Goal: Task Accomplishment & Management: Manage account settings

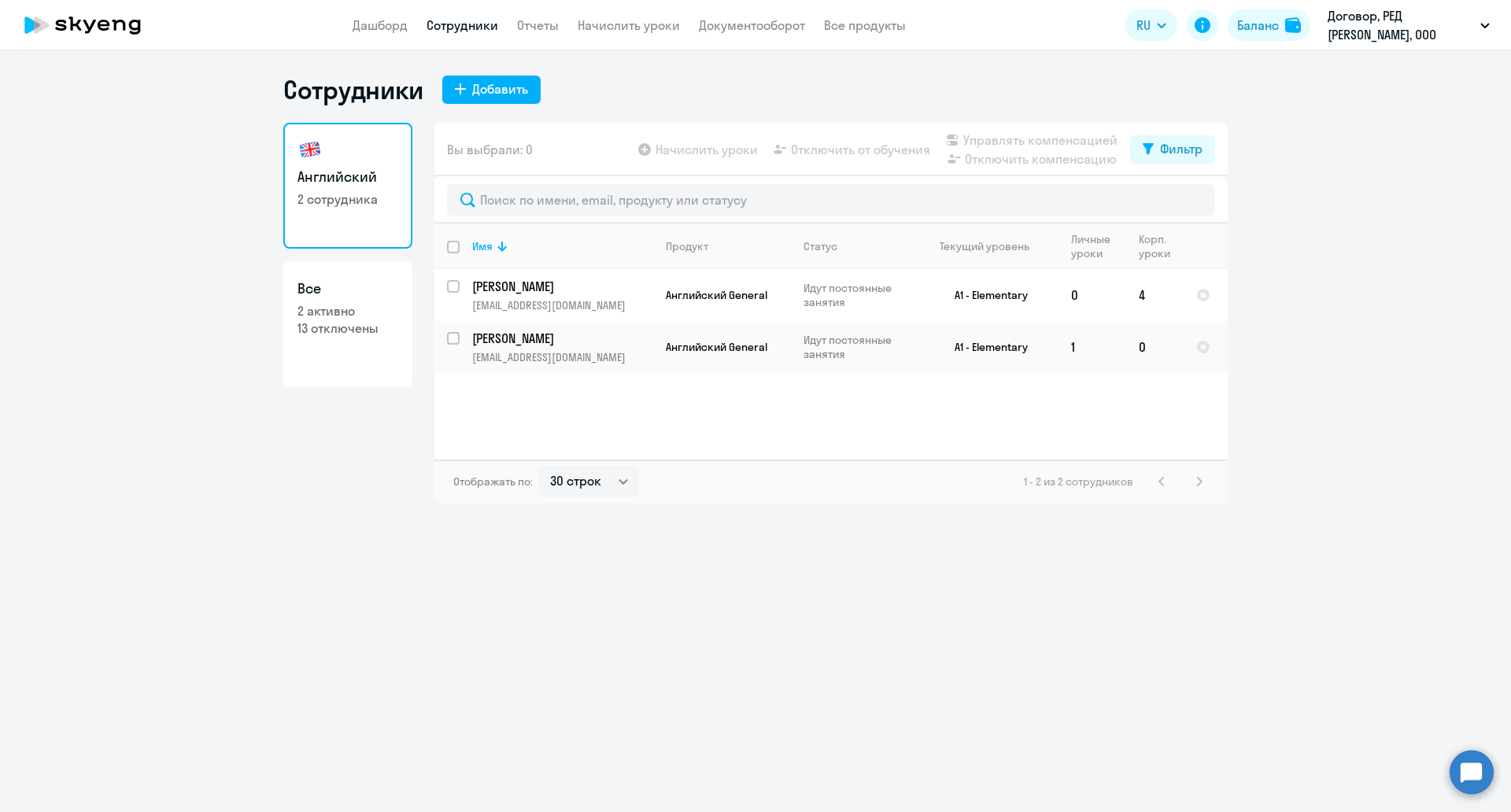
select select "30"
click at [525, 340] on p "[PERSON_NAME]" at bounding box center [561, 337] width 178 height 18
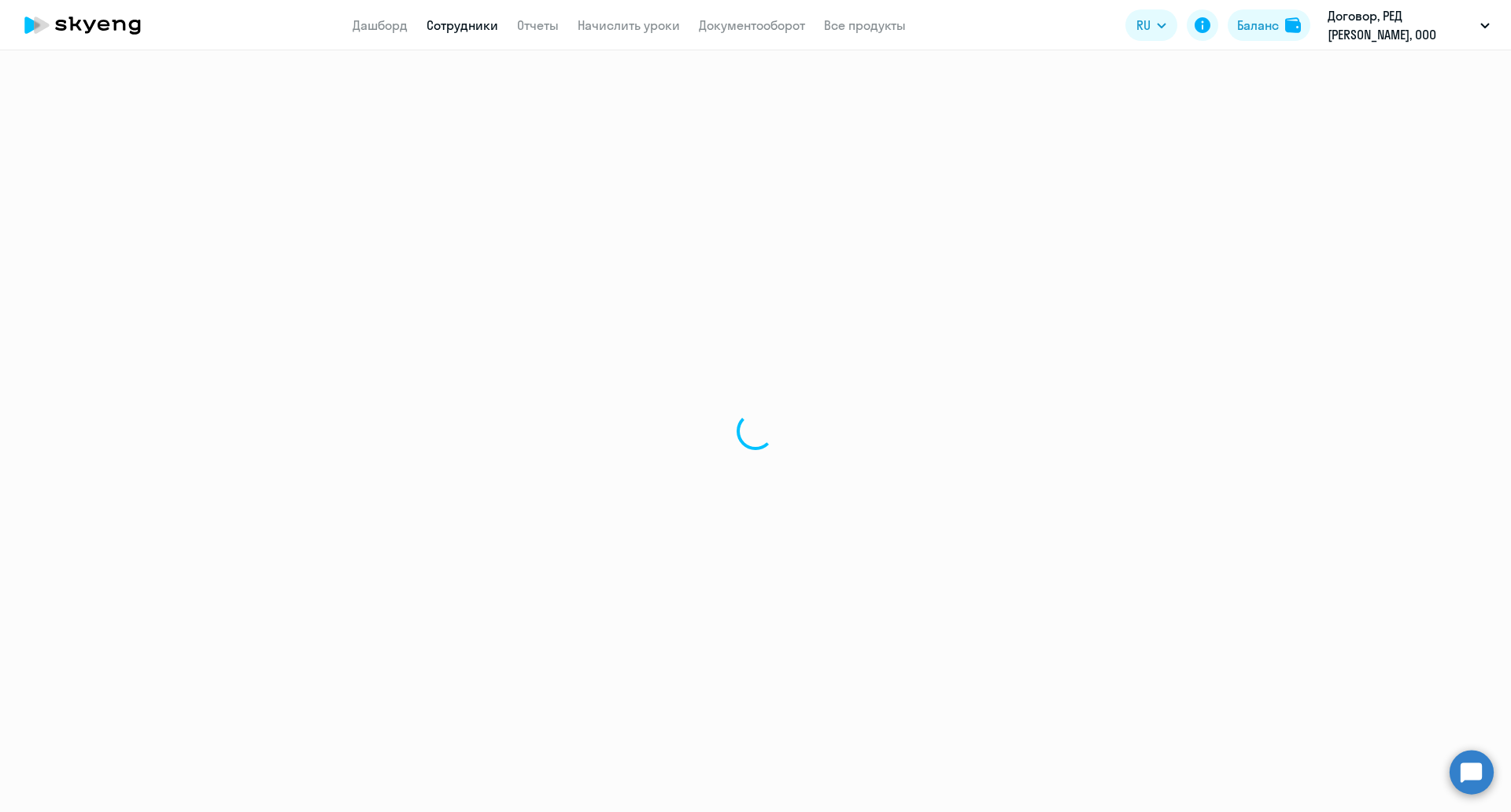
select select "english"
select select "30"
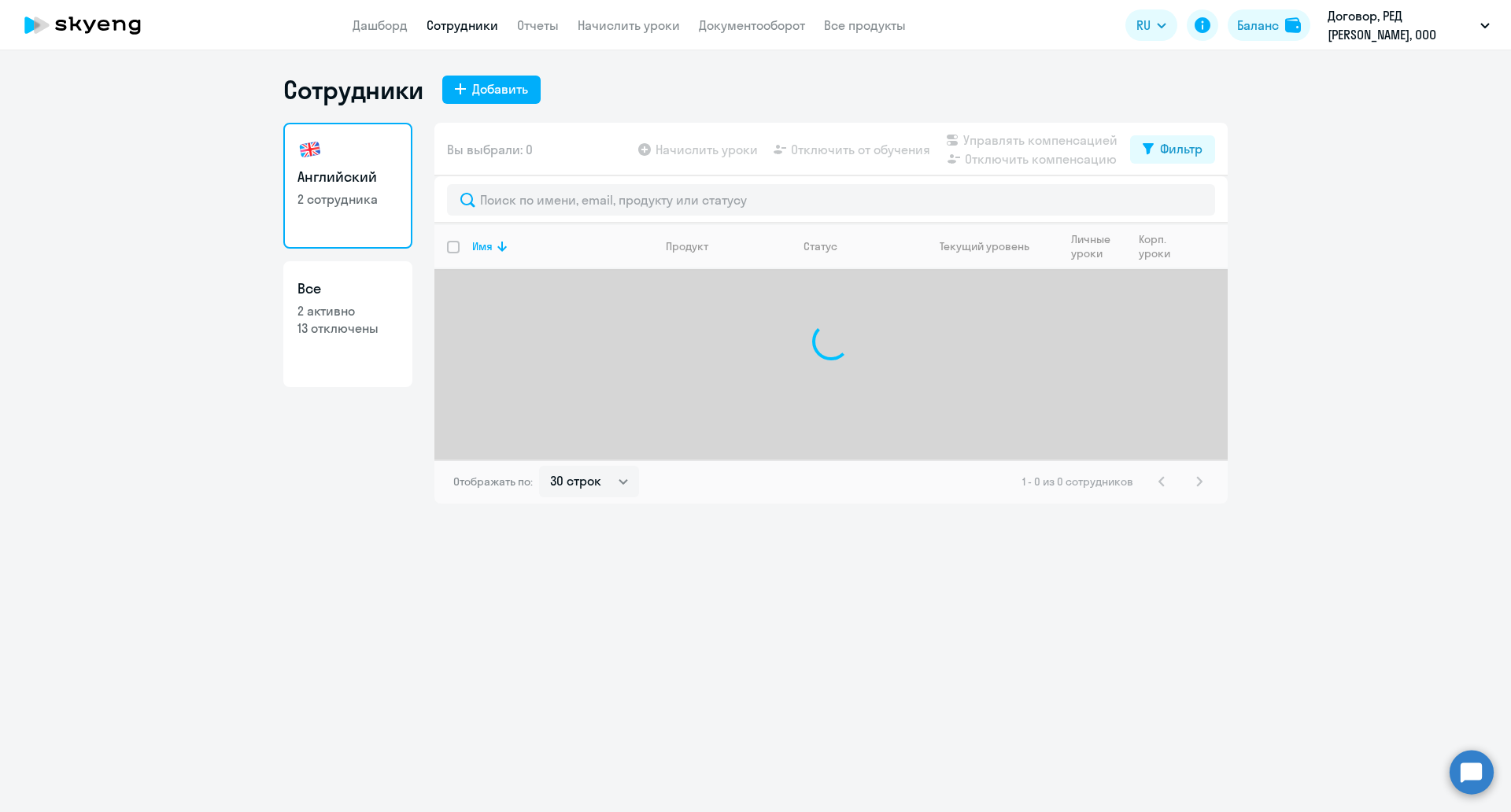
select select "30"
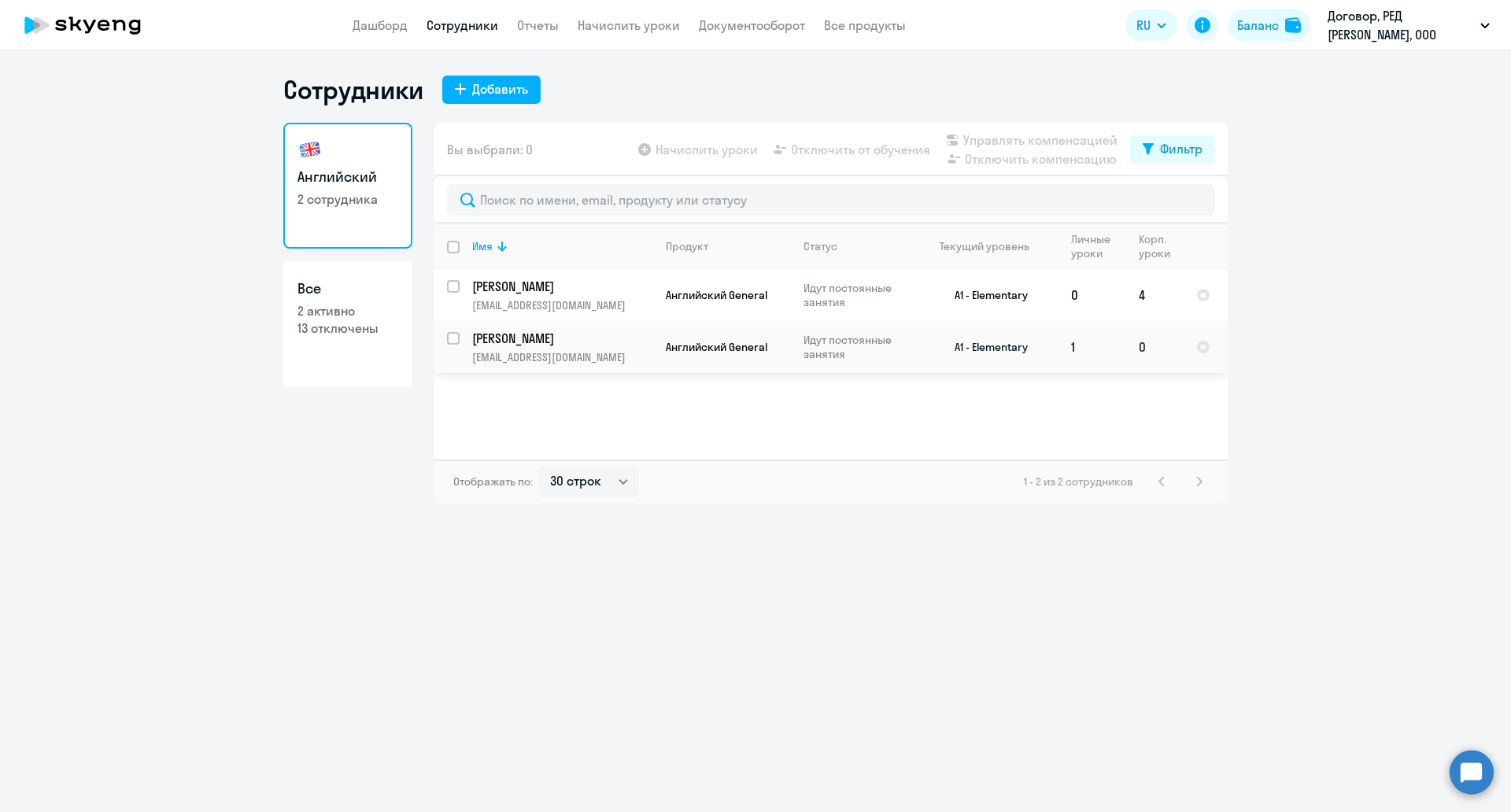
click at [457, 327] on div at bounding box center [454, 337] width 38 height 38
checkbox input "true"
click at [548, 28] on link "Отчеты" at bounding box center [538, 25] width 42 height 16
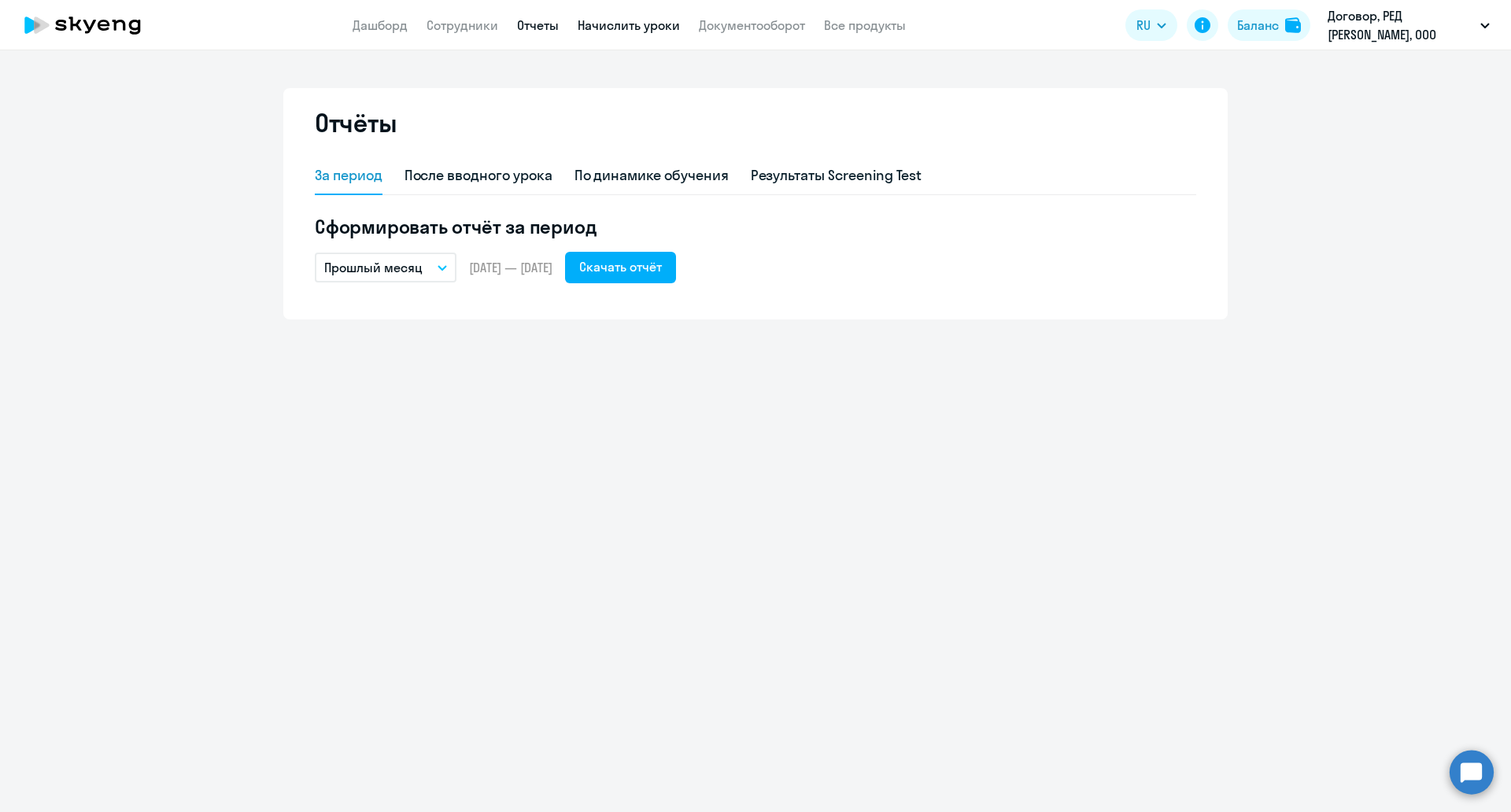
click at [638, 28] on link "Начислить уроки" at bounding box center [628, 25] width 102 height 16
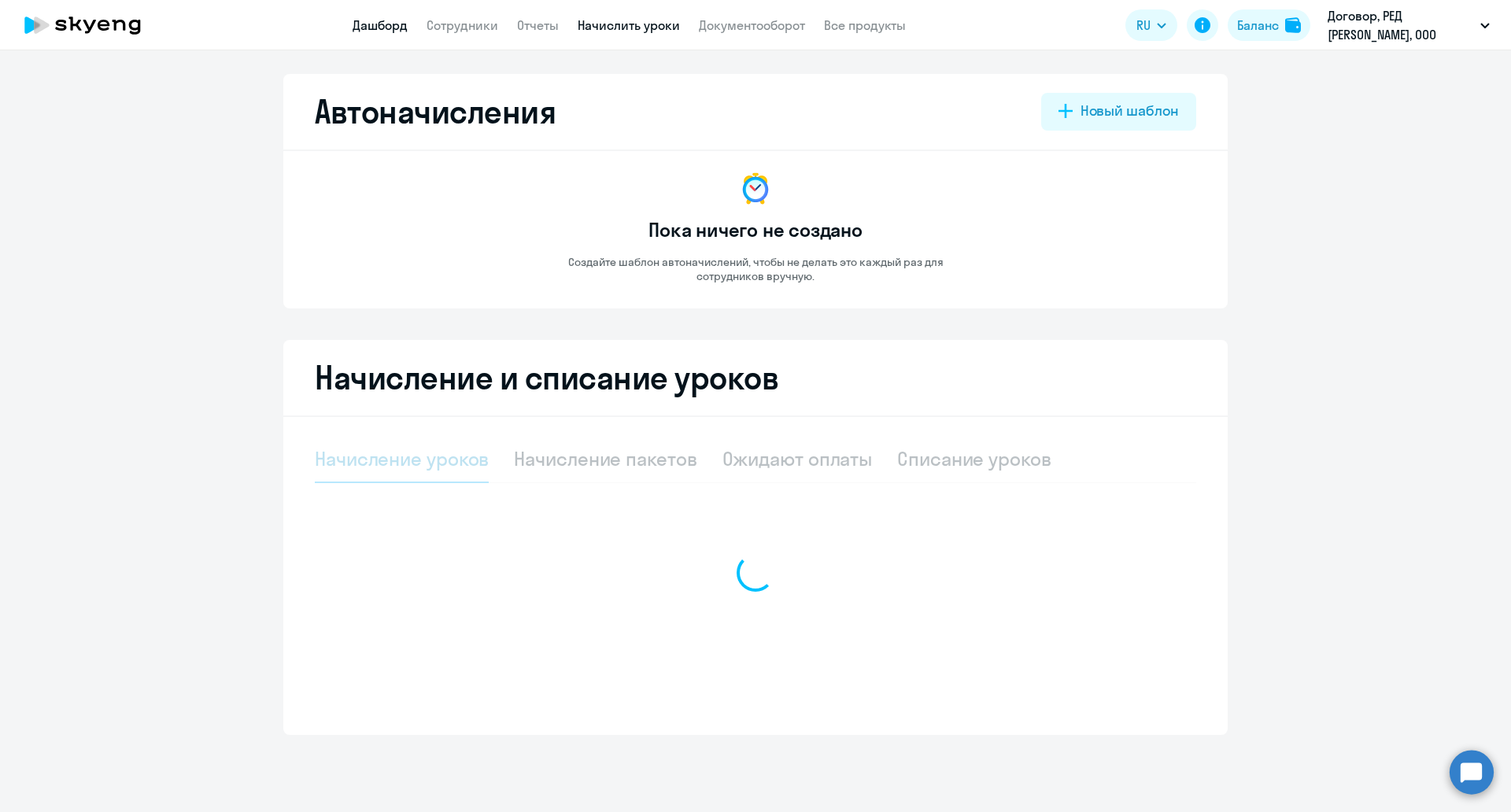
click at [390, 28] on link "Дашборд" at bounding box center [380, 25] width 55 height 16
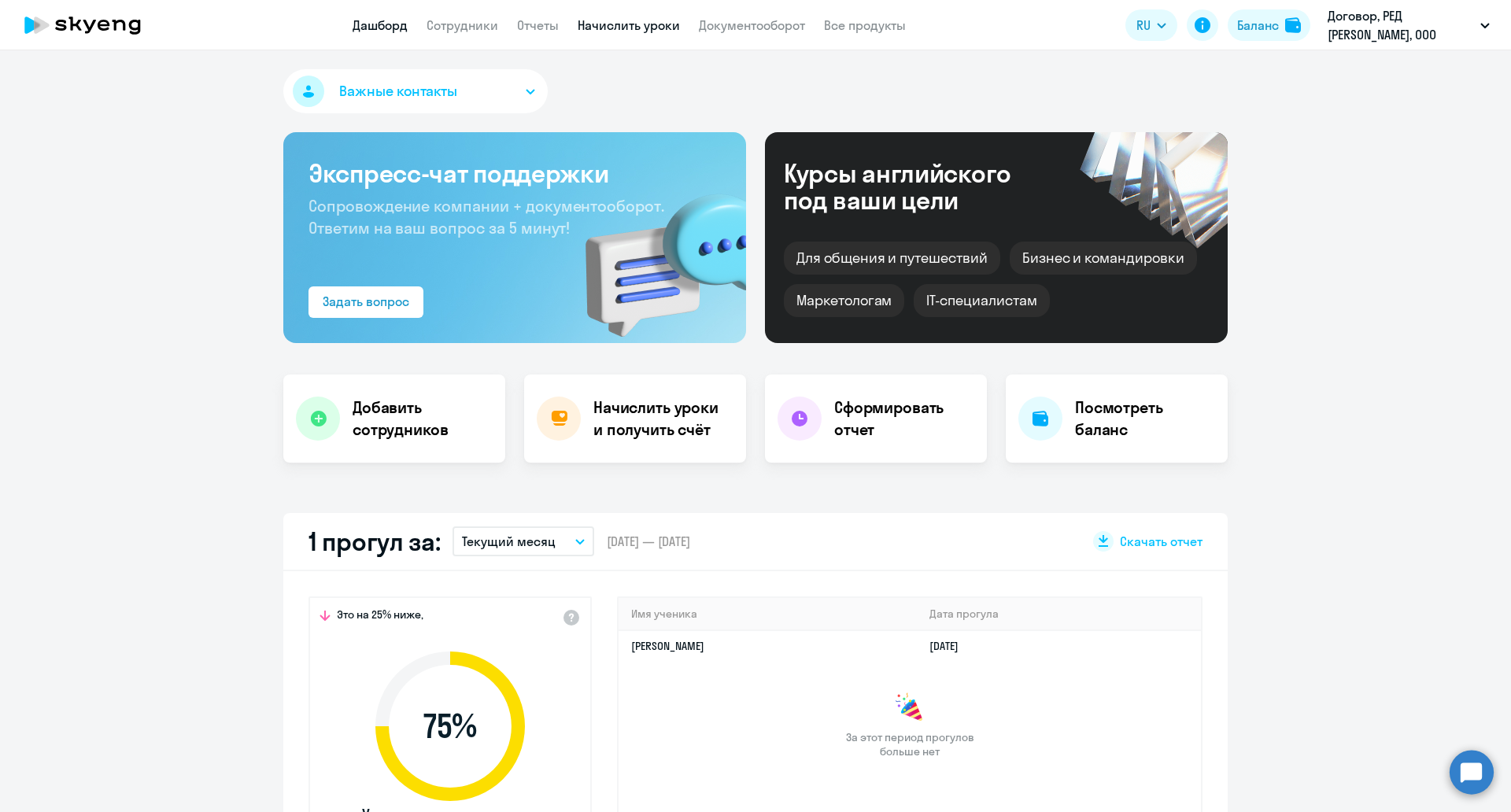
click at [624, 26] on link "Начислить уроки" at bounding box center [628, 25] width 102 height 16
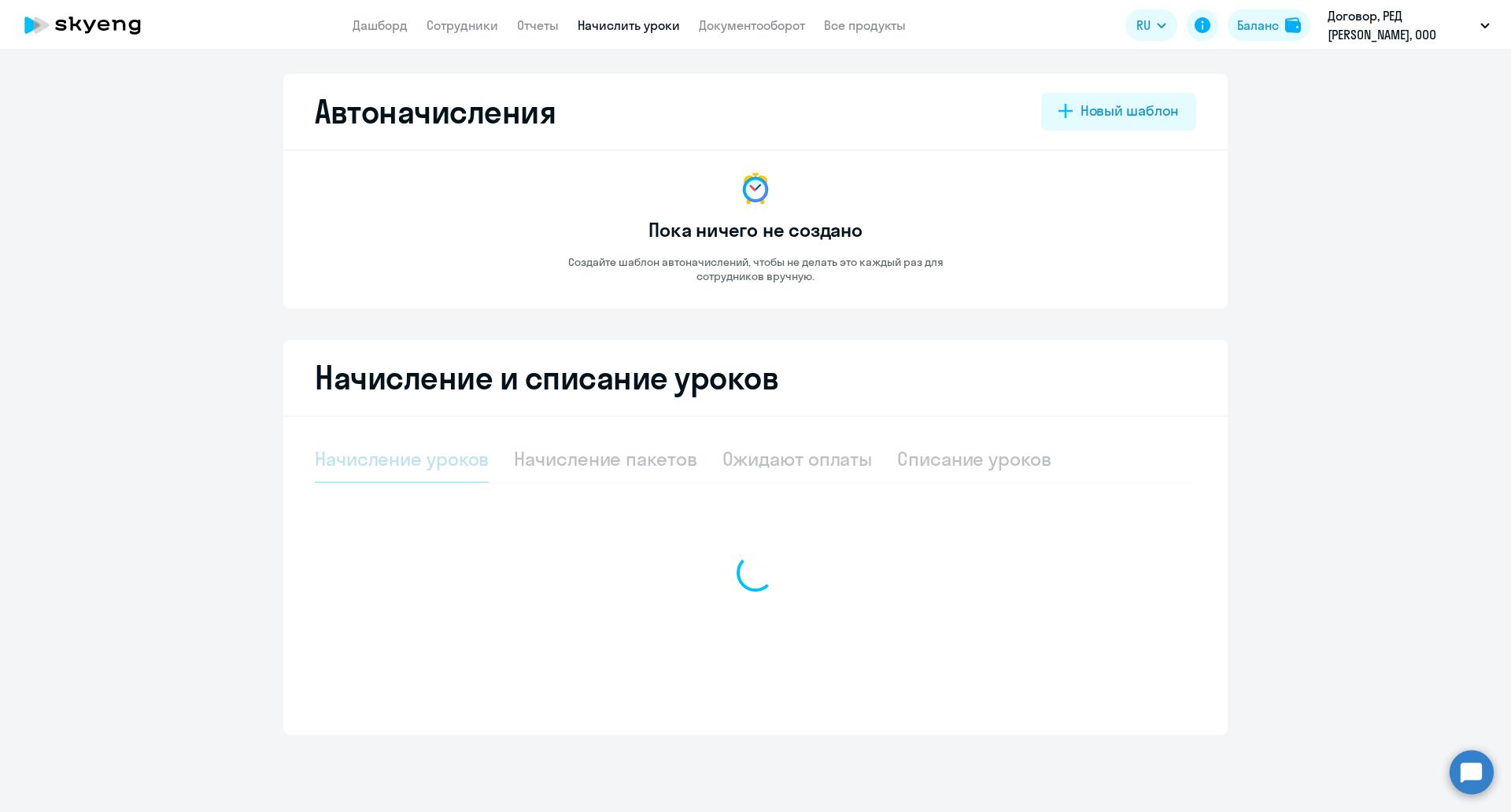
select select "10"
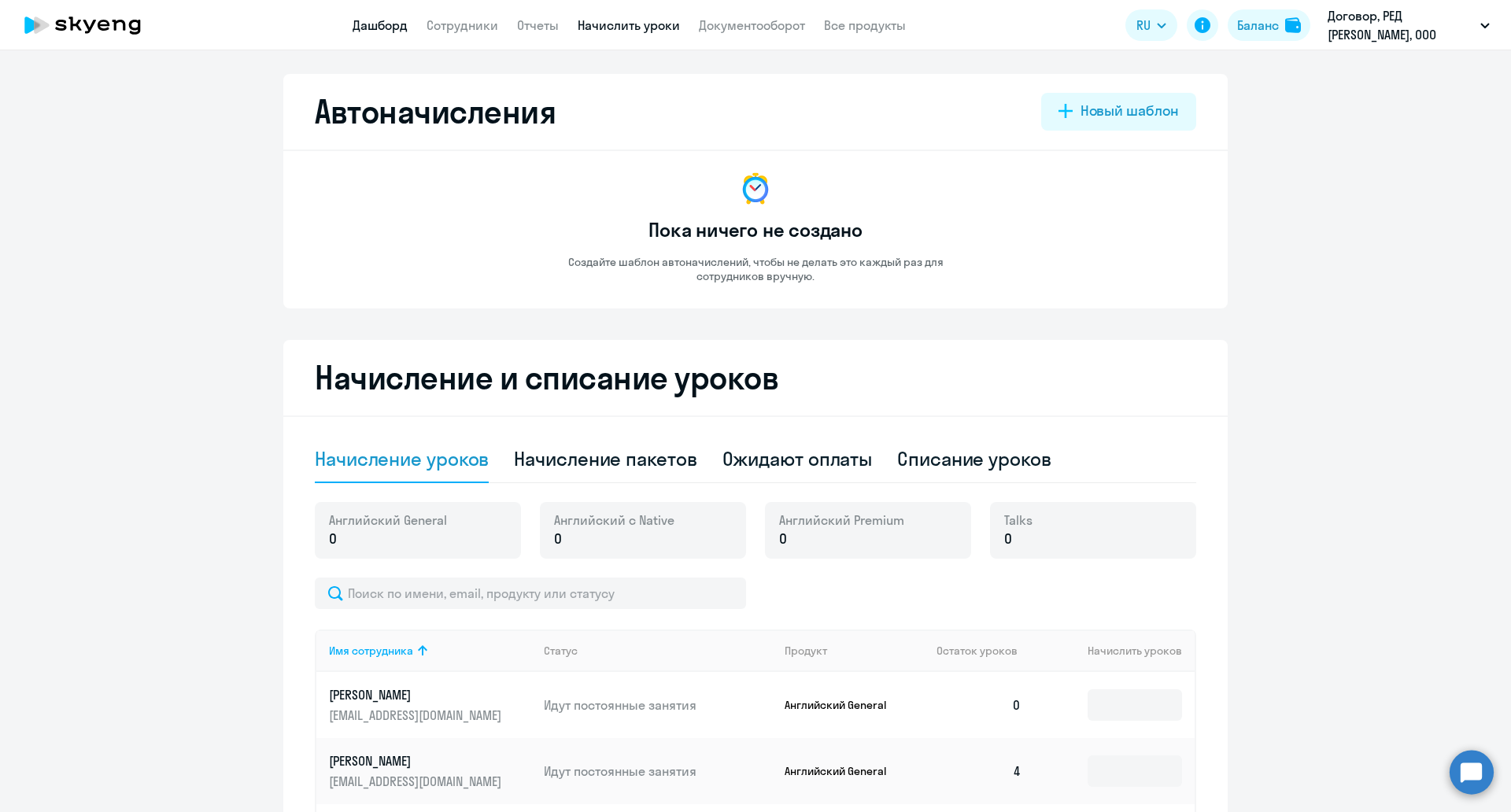
click at [378, 30] on link "Дашборд" at bounding box center [380, 25] width 55 height 16
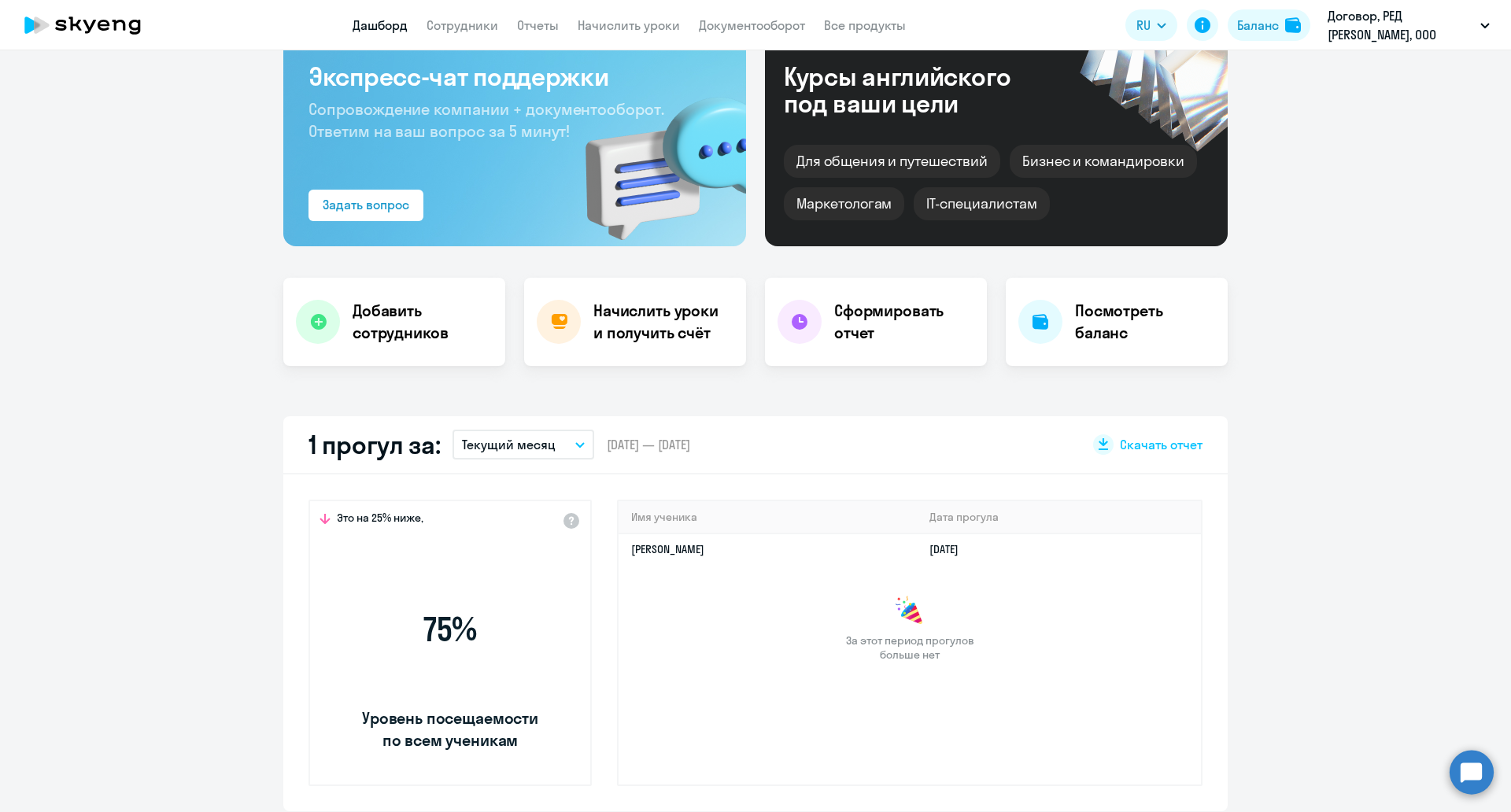
scroll to position [393, 0]
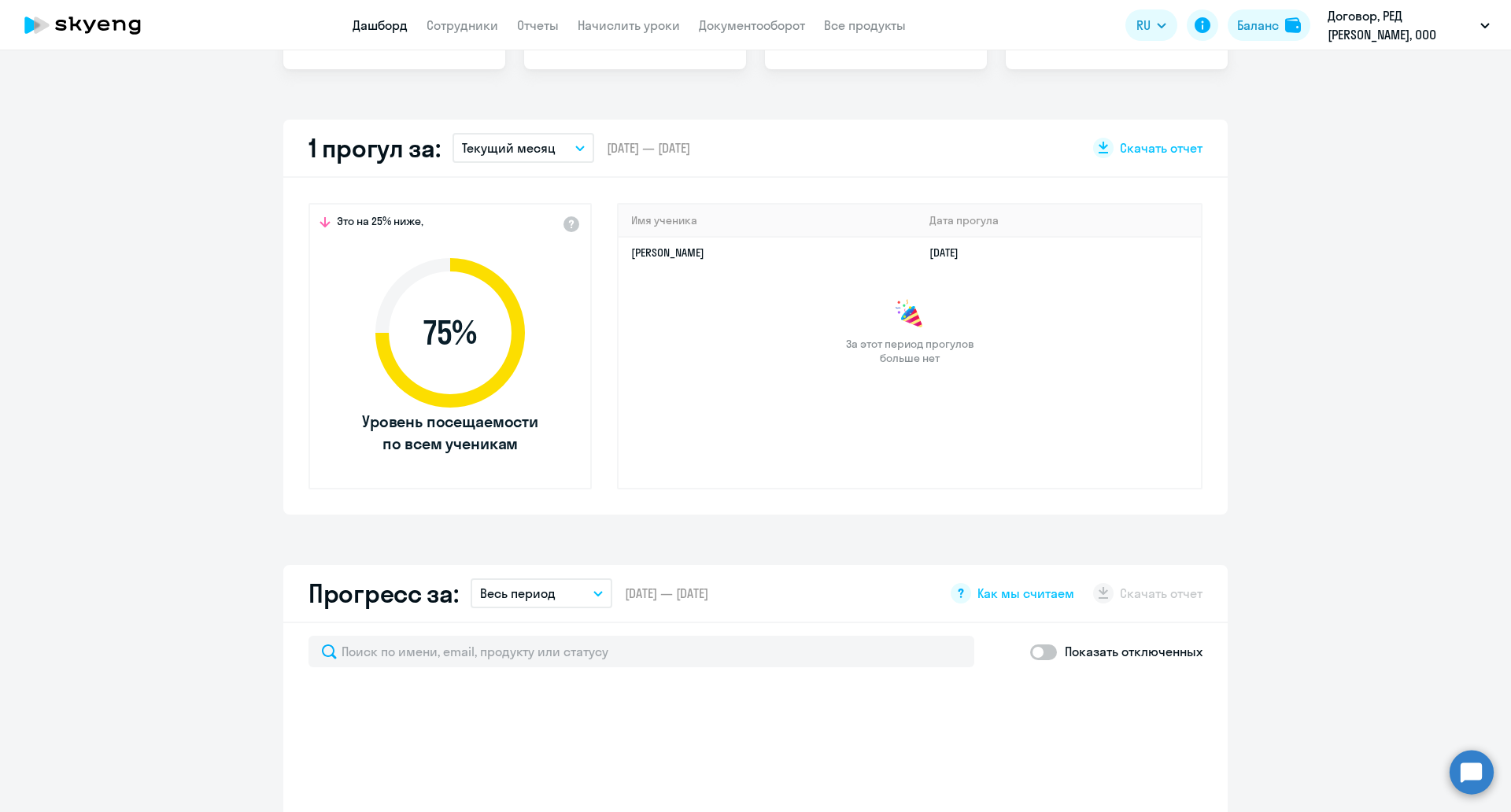
select select "30"
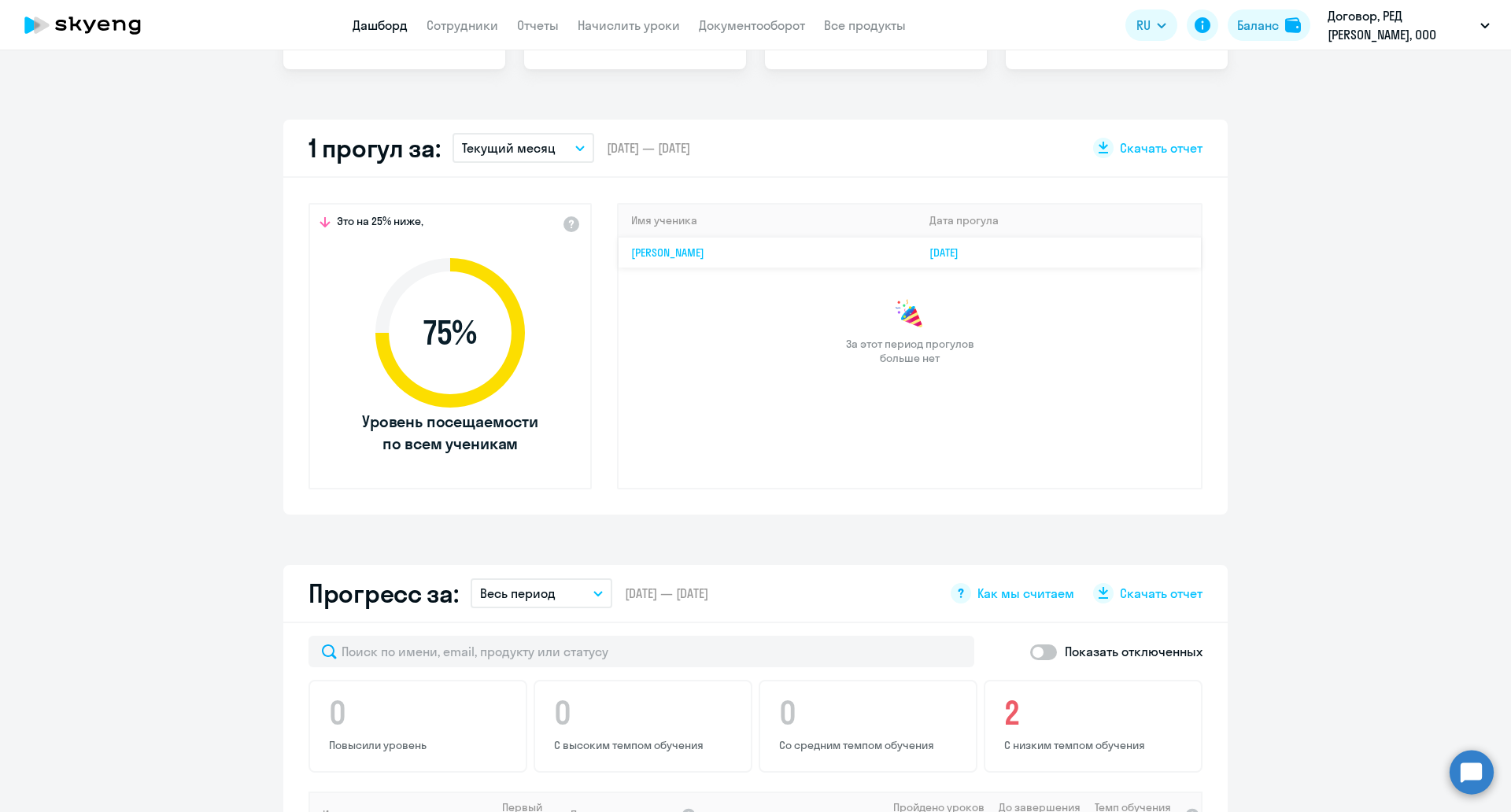
click at [857, 263] on td "Александра Колесникова" at bounding box center [767, 251] width 298 height 31
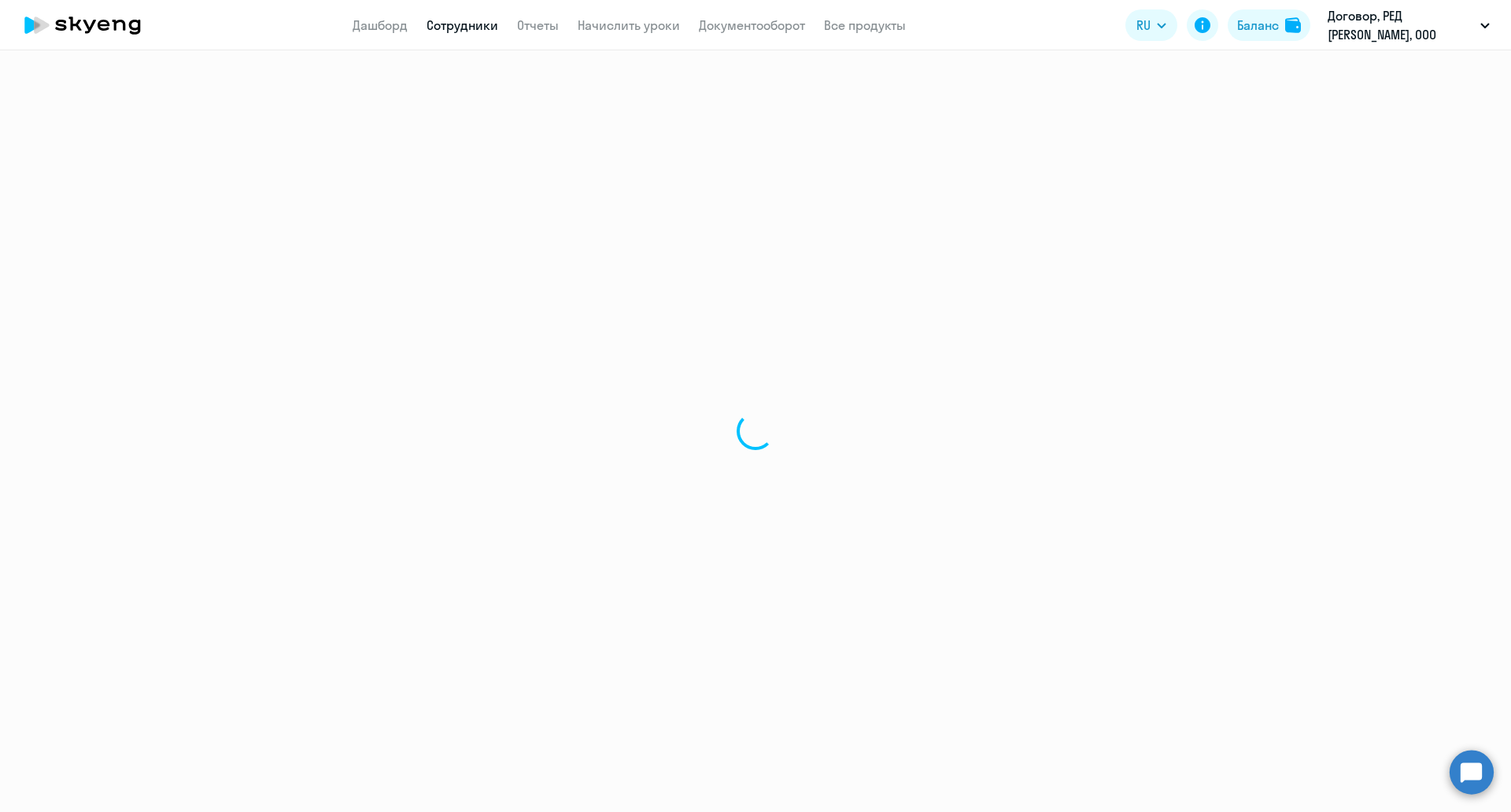
select select "english"
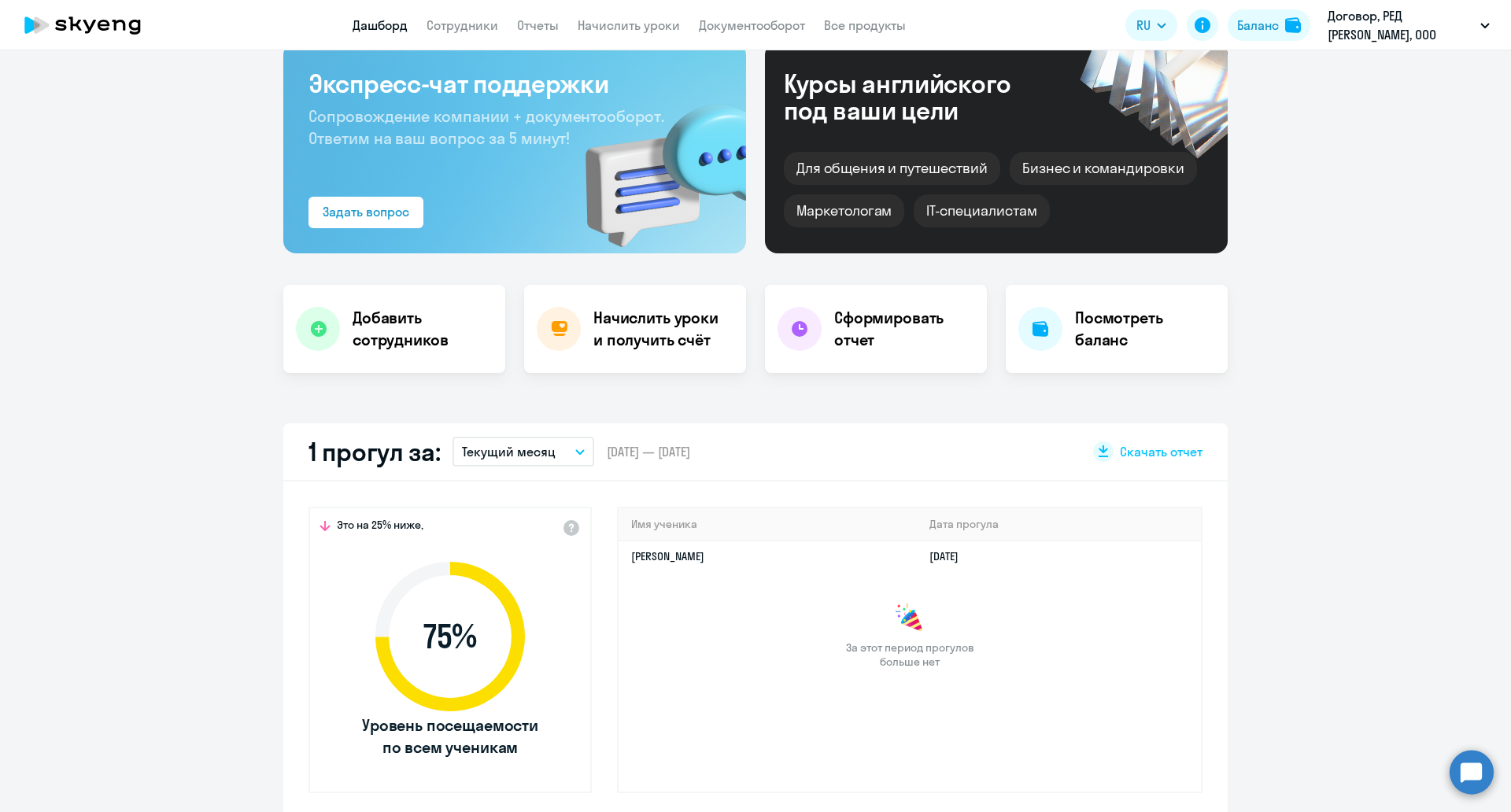
scroll to position [196, 0]
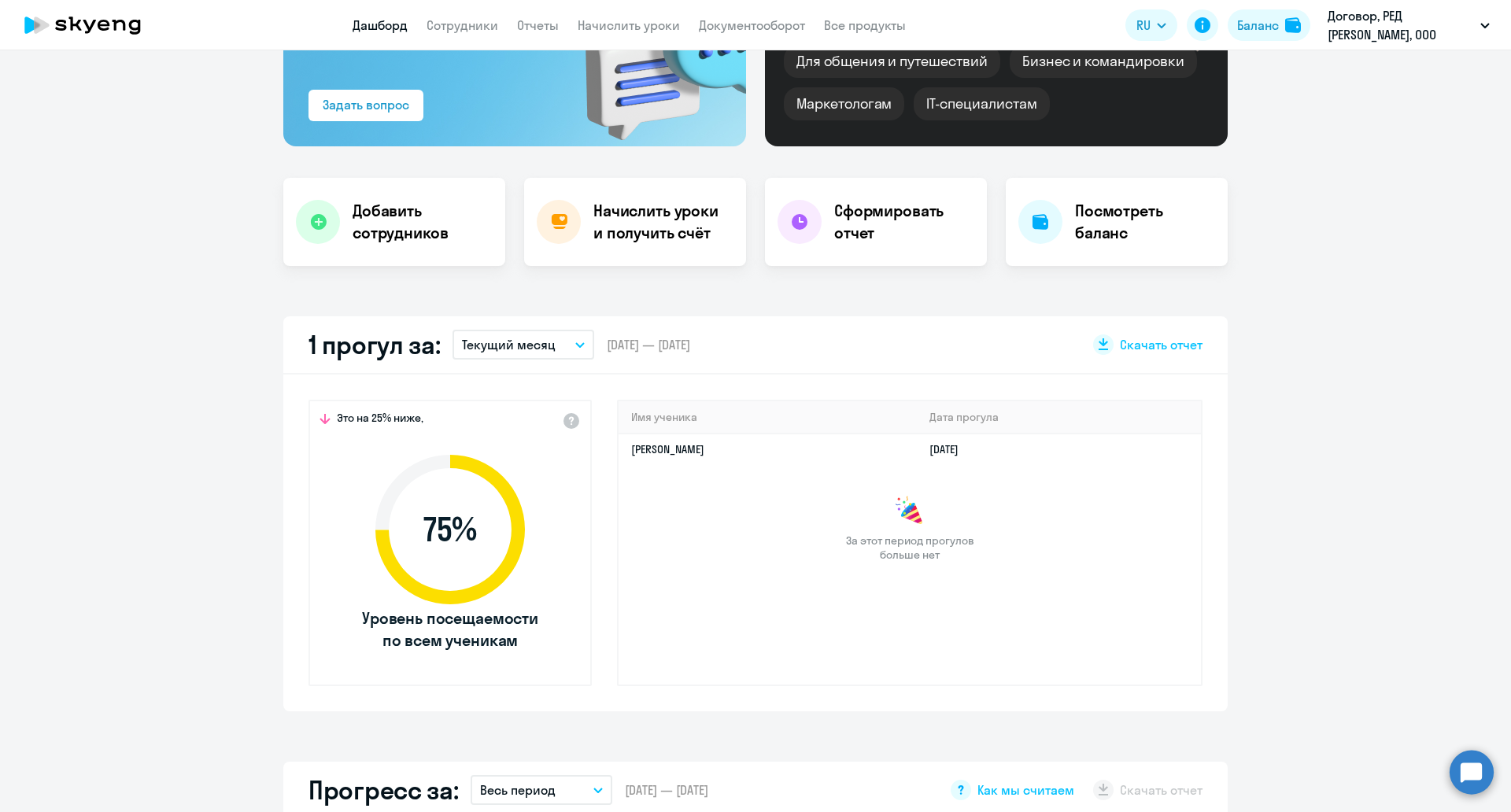
select select "30"
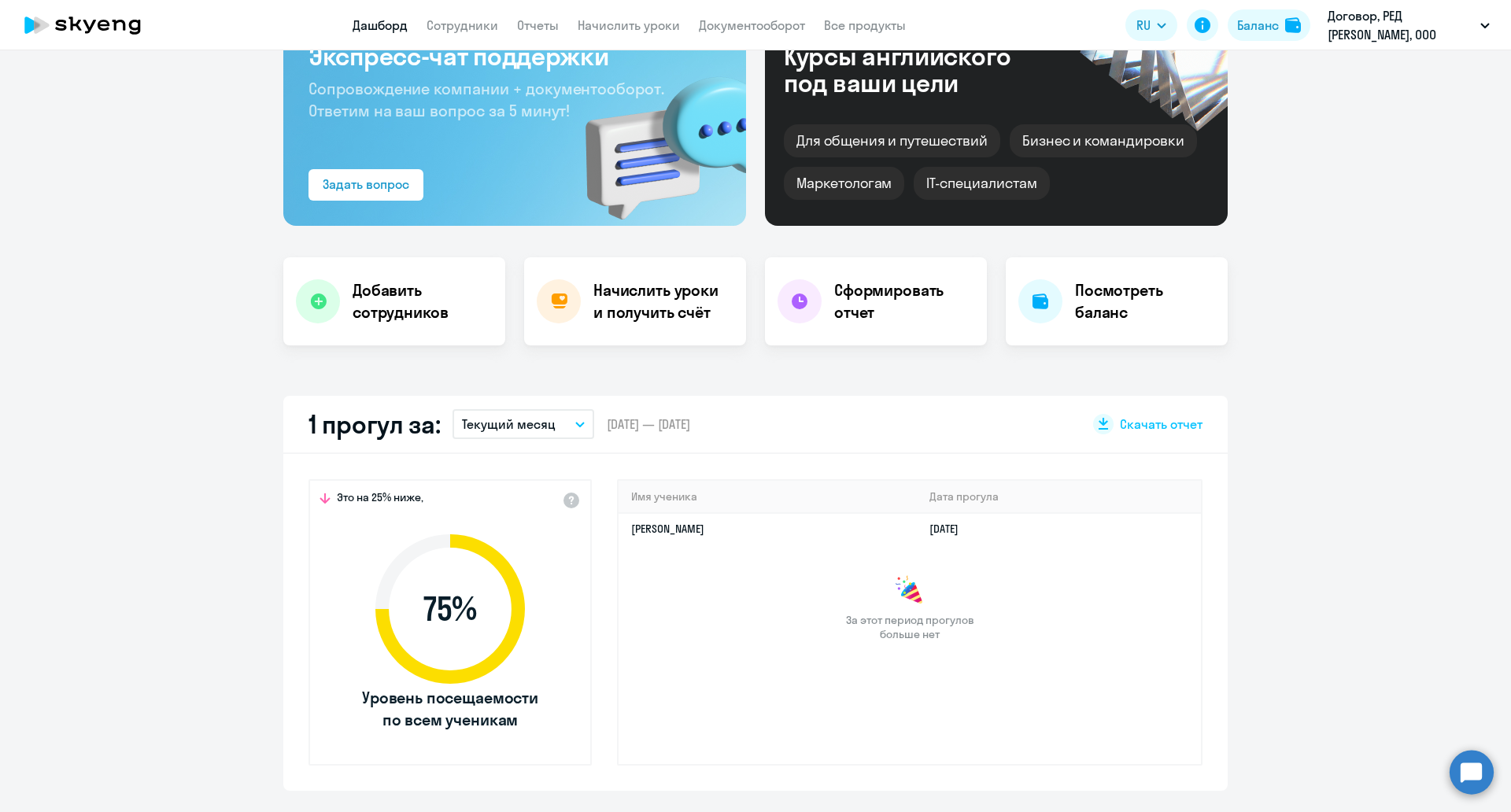
scroll to position [0, 0]
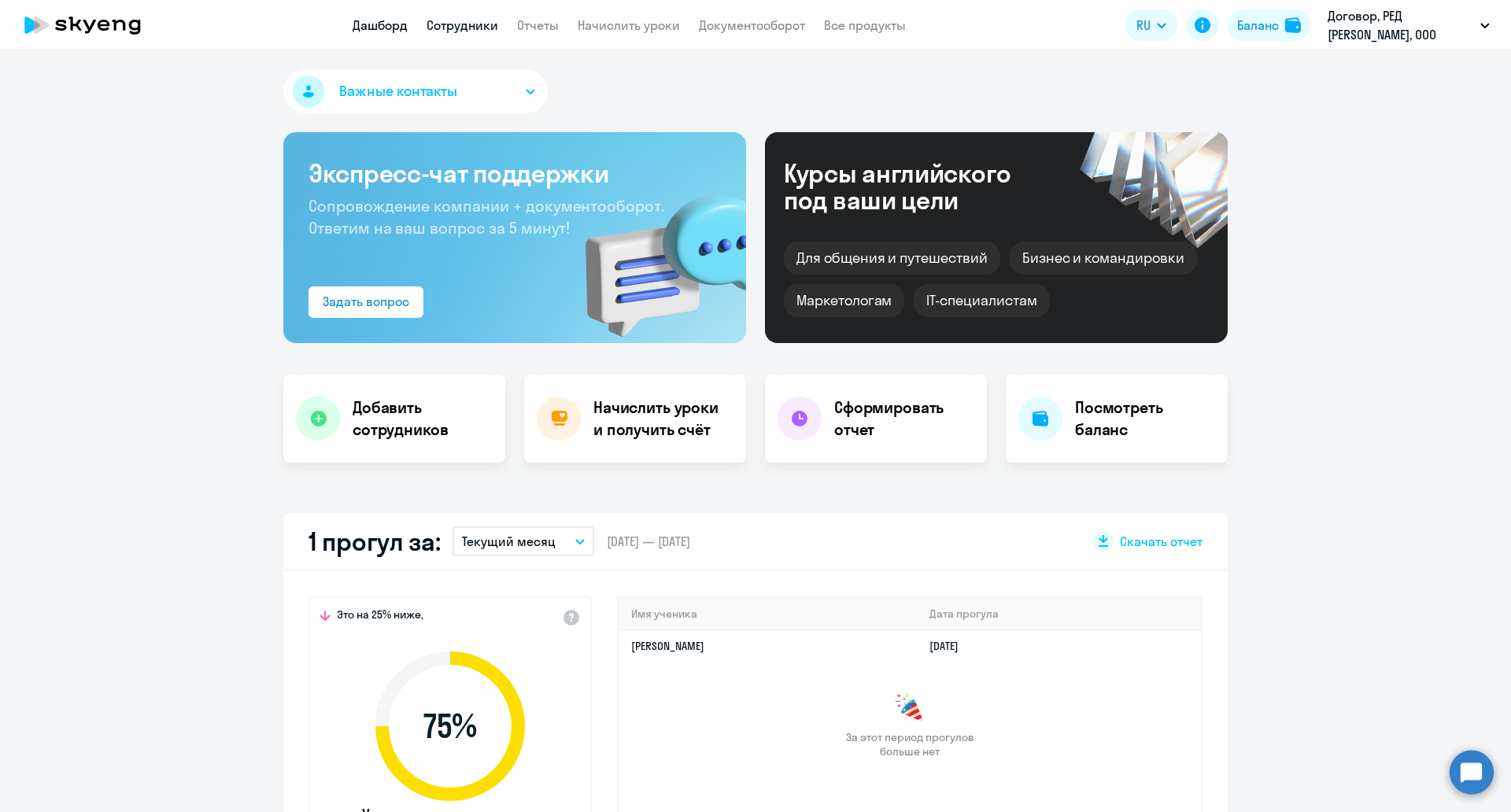
click at [483, 20] on link "Сотрудники" at bounding box center [462, 25] width 72 height 16
select select "30"
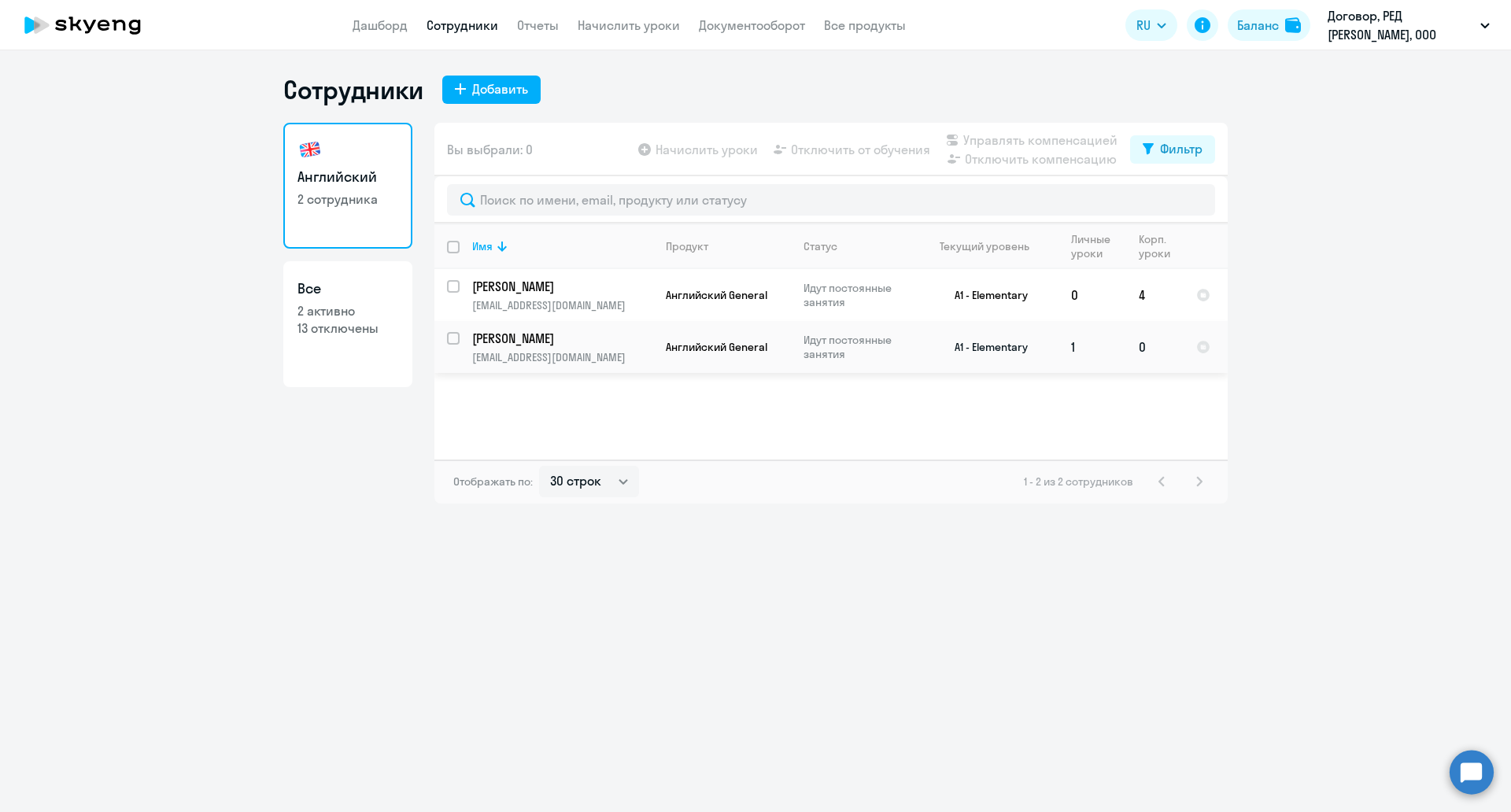
click at [558, 348] on td "Карелин Иннокентий Александрович karelin@redholt.ru" at bounding box center [557, 347] width 194 height 52
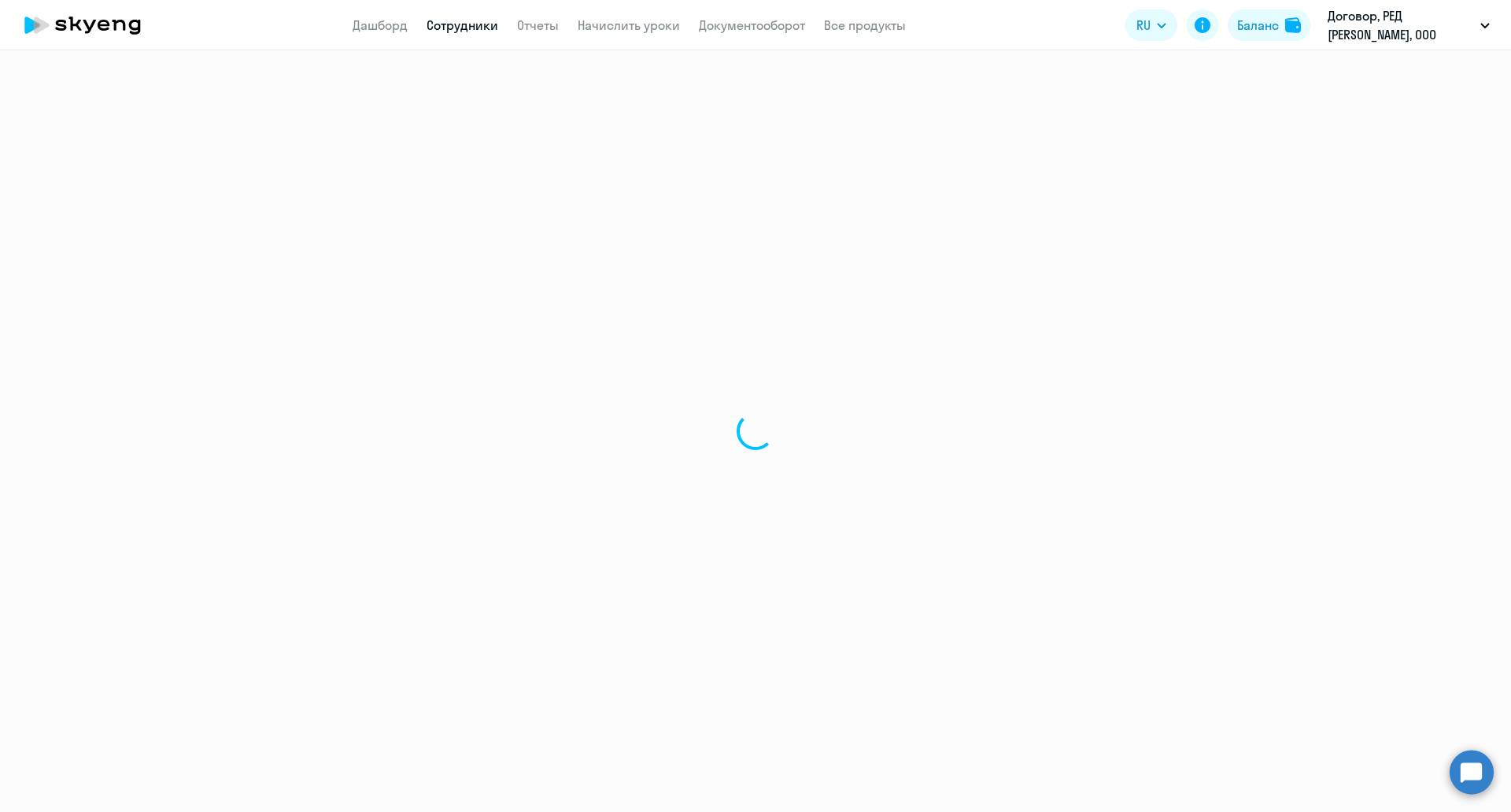
select select "english"
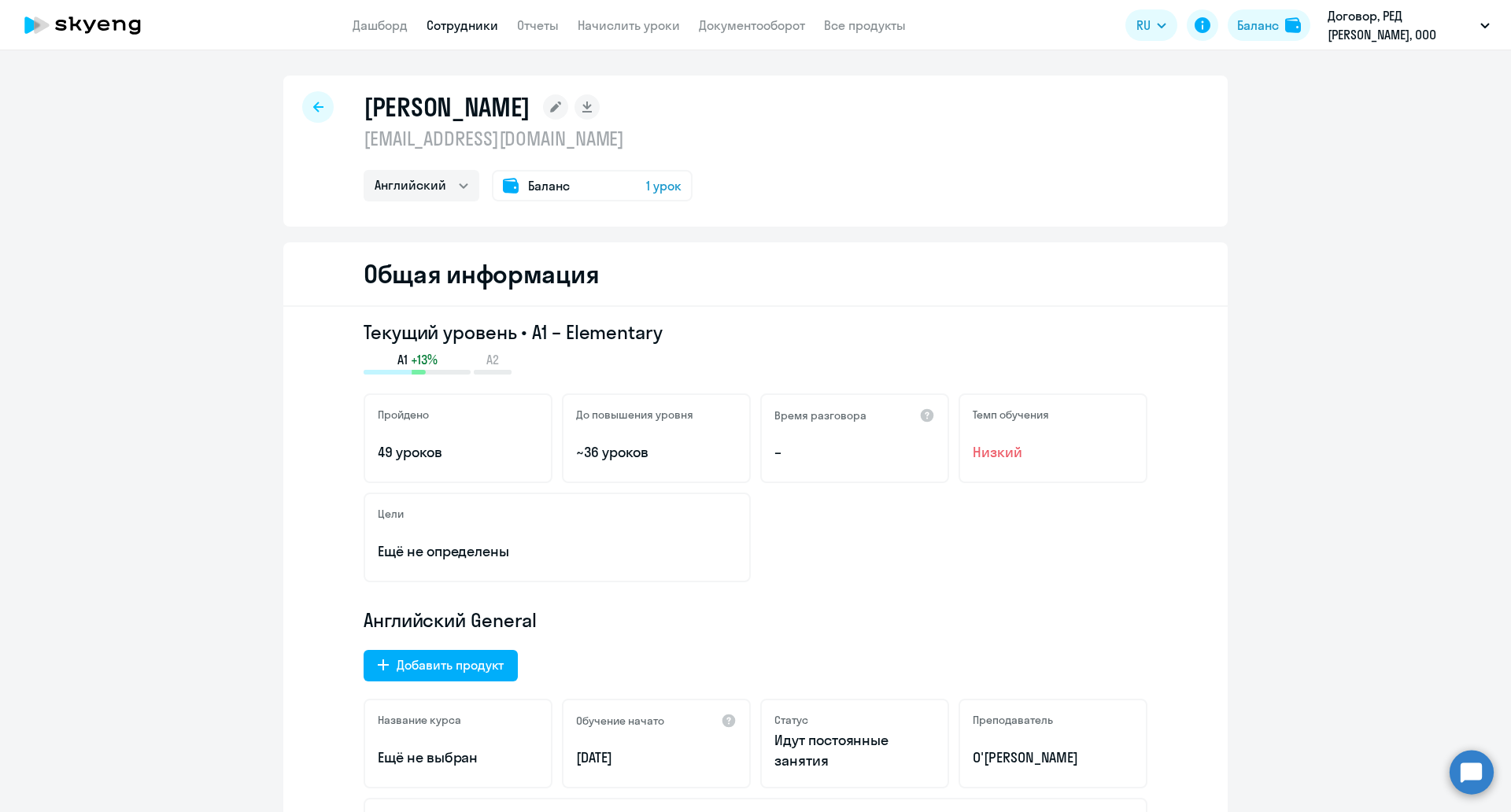
click at [316, 107] on div at bounding box center [318, 107] width 32 height 32
select select "30"
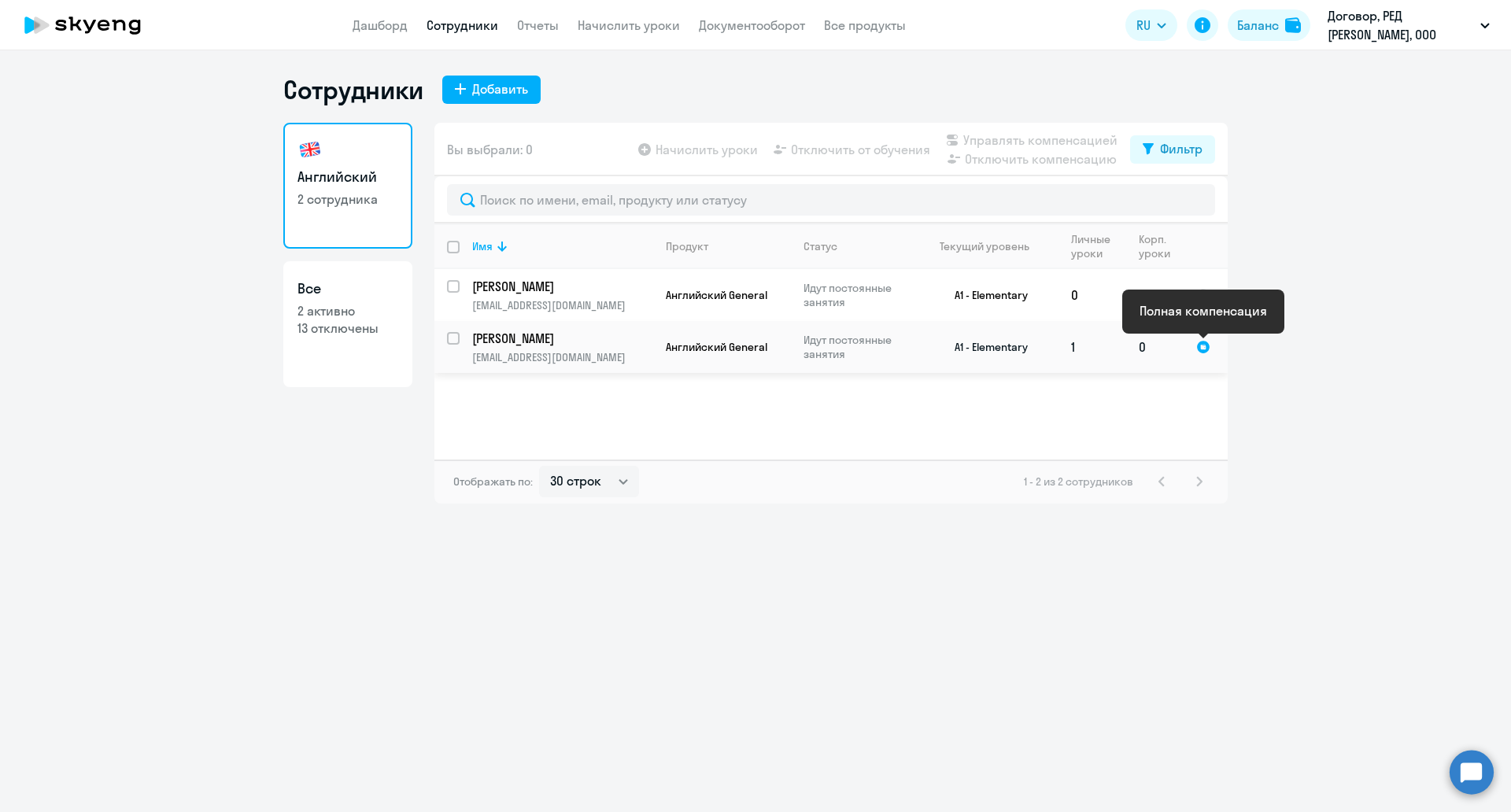
click at [1197, 345] on div at bounding box center [1203, 347] width 14 height 14
select select "english"
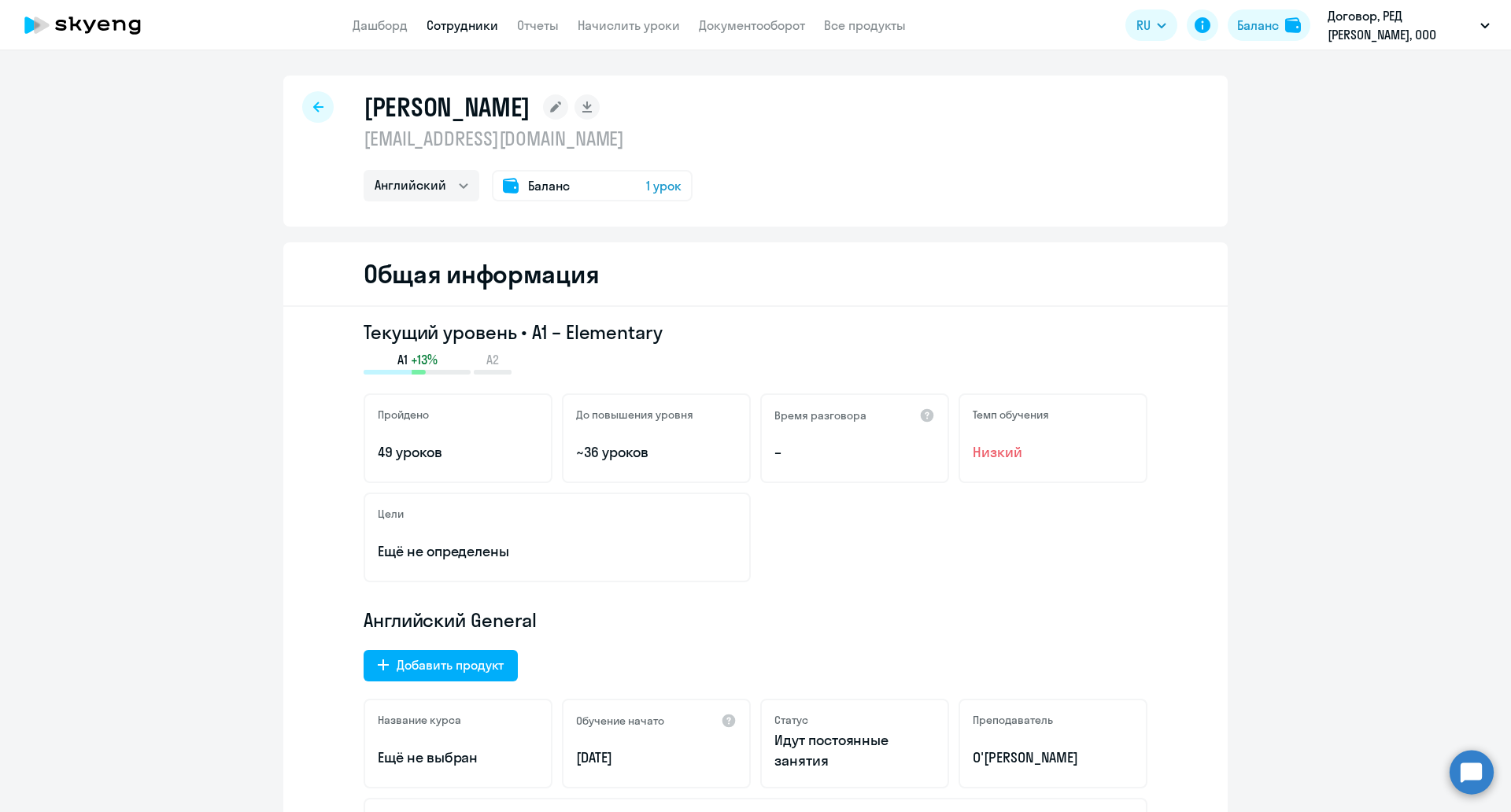
click at [322, 116] on div at bounding box center [318, 107] width 32 height 32
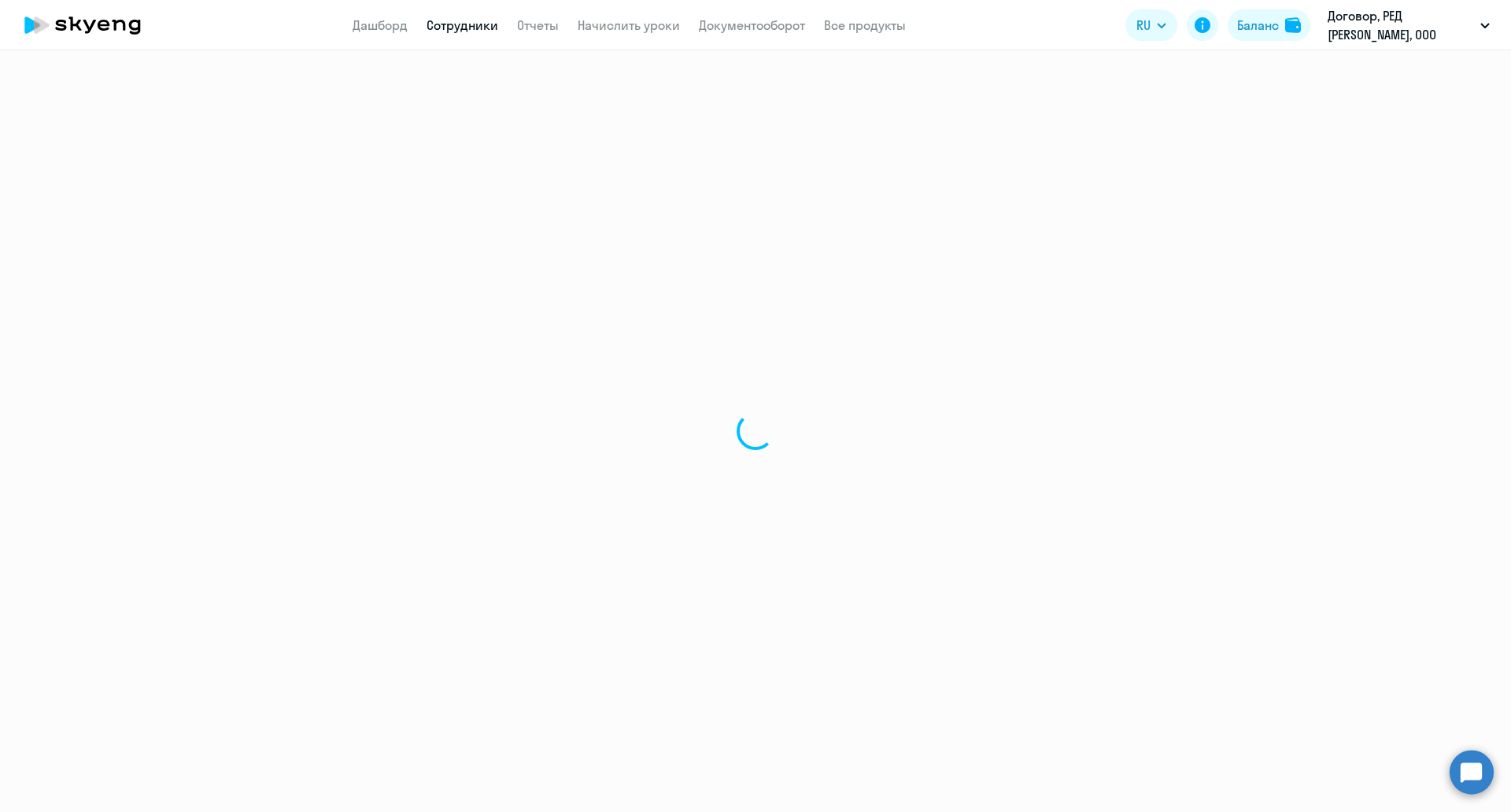
select select "30"
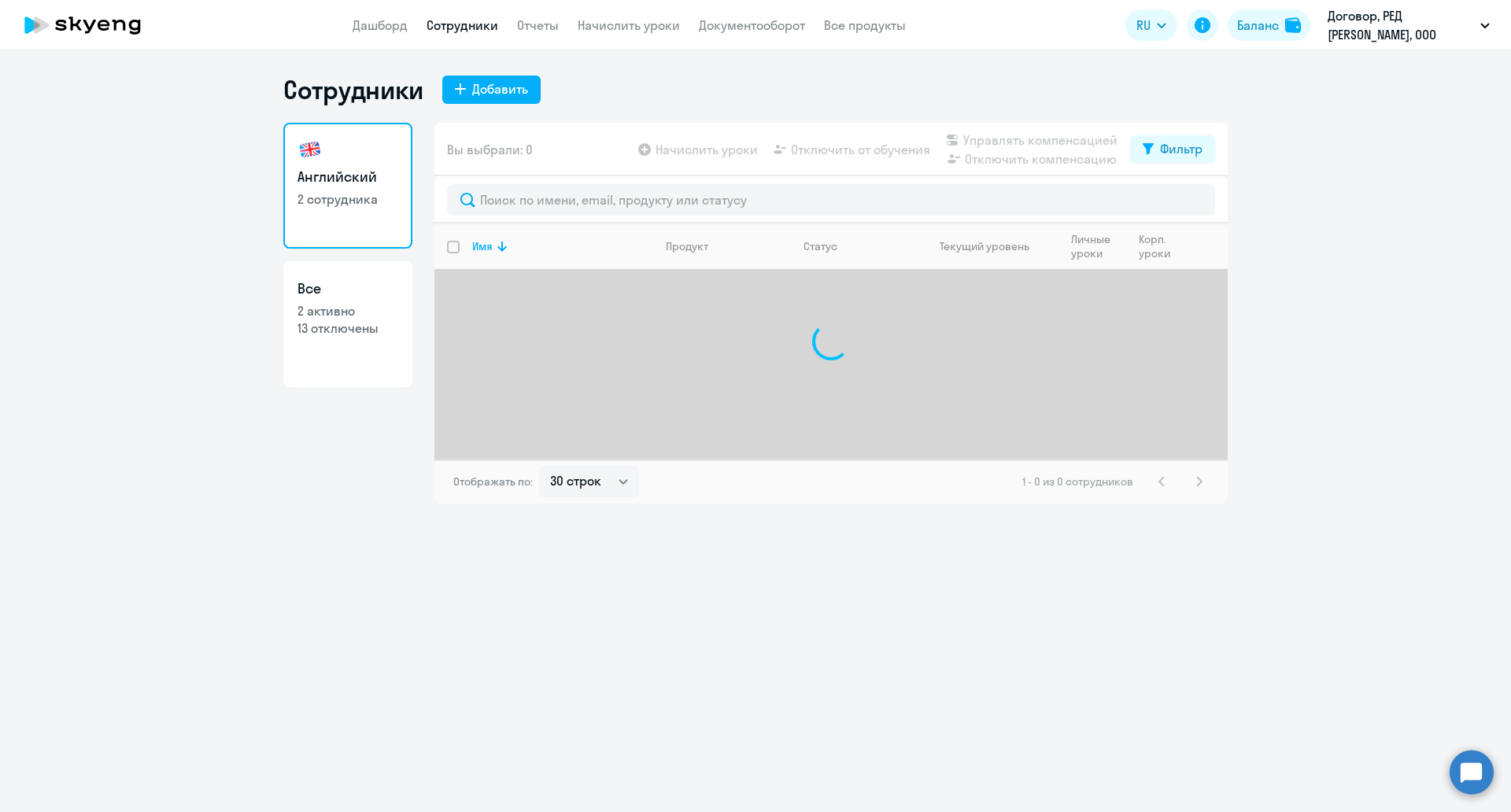
click at [339, 319] on p "13 отключены" at bounding box center [348, 327] width 101 height 18
select select "30"
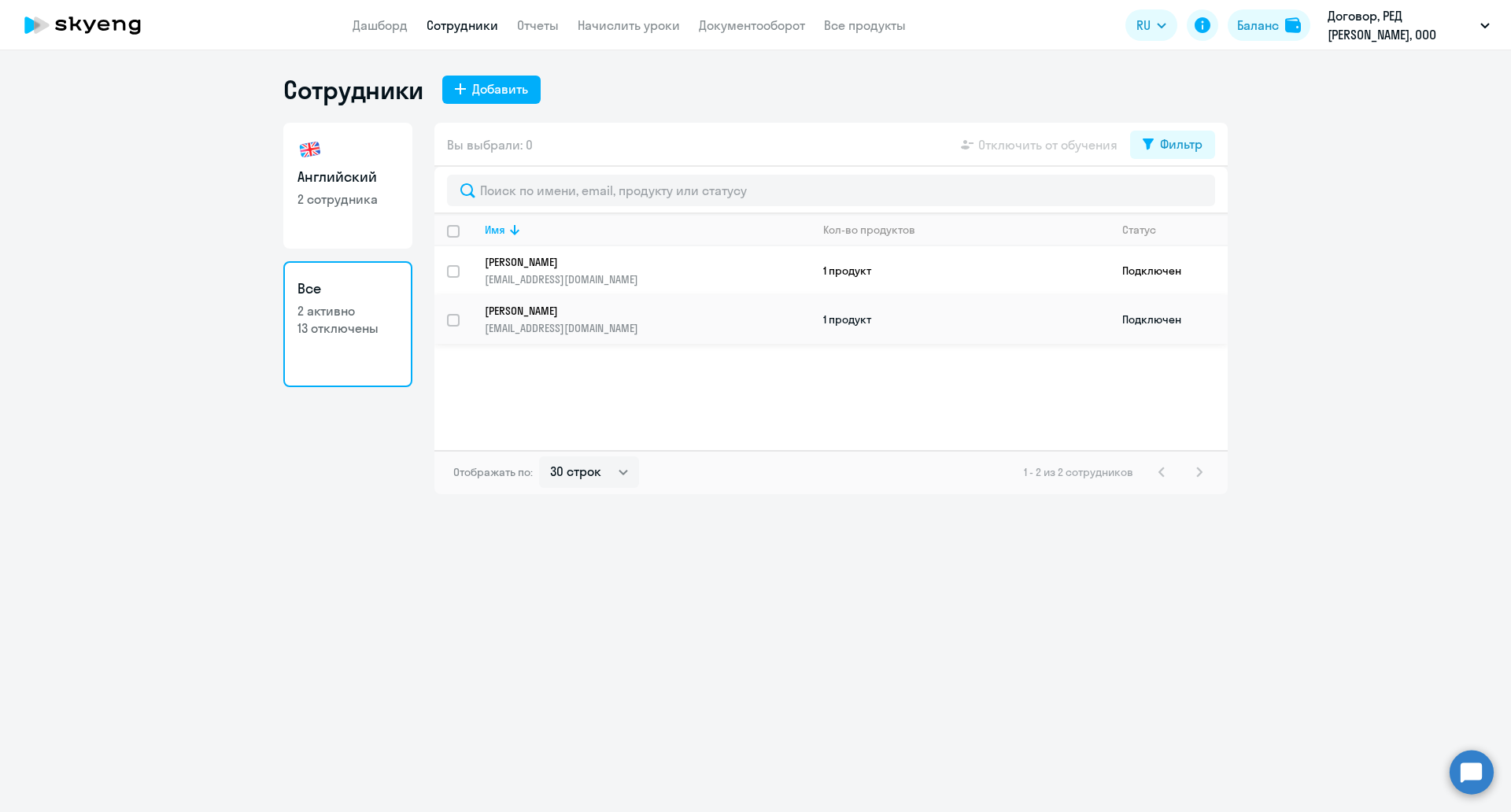
click at [588, 332] on p "[EMAIL_ADDRESS][DOMAIN_NAME]" at bounding box center [647, 327] width 325 height 14
select select "english"
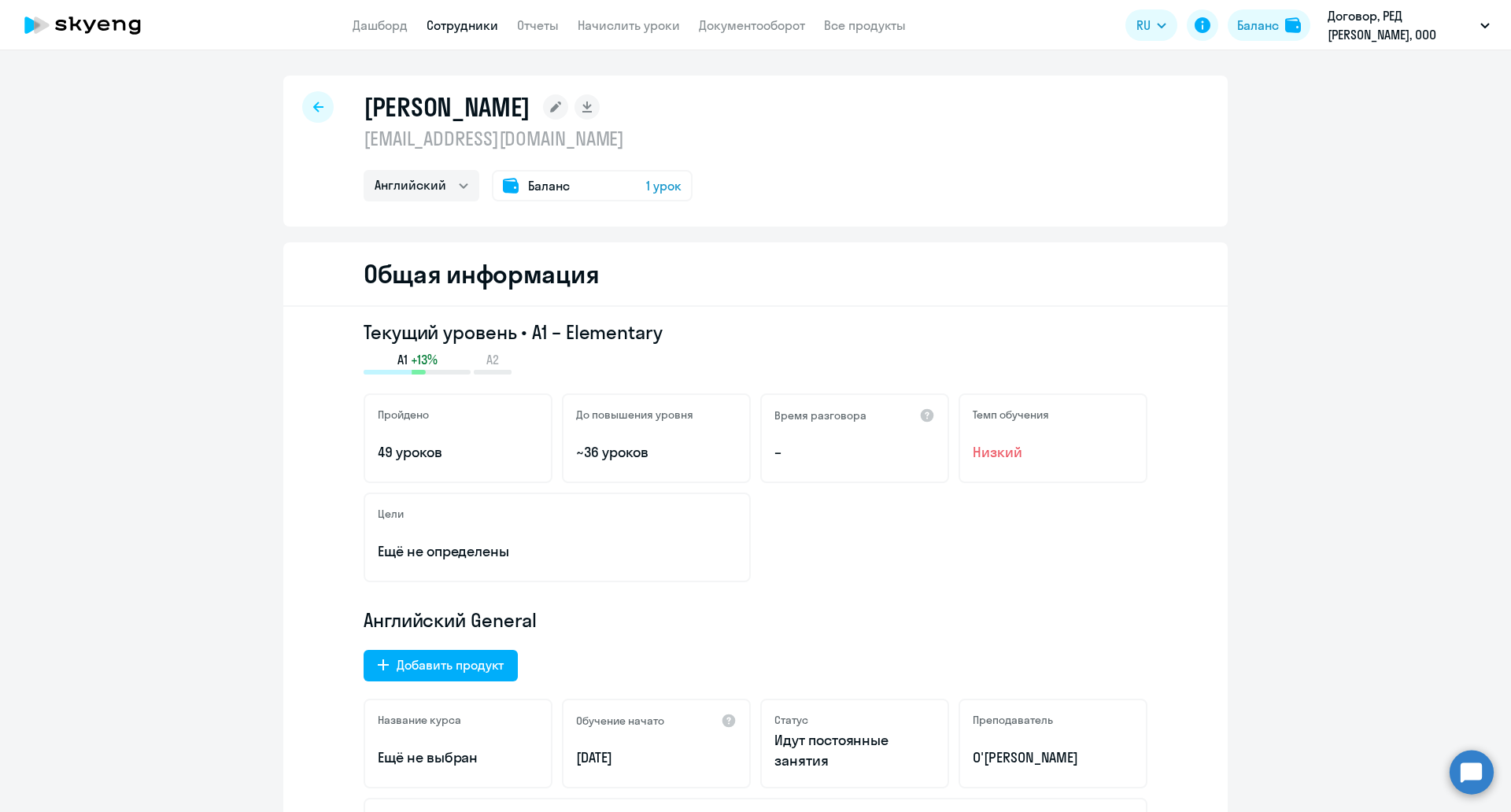
click at [304, 105] on div at bounding box center [318, 107] width 32 height 32
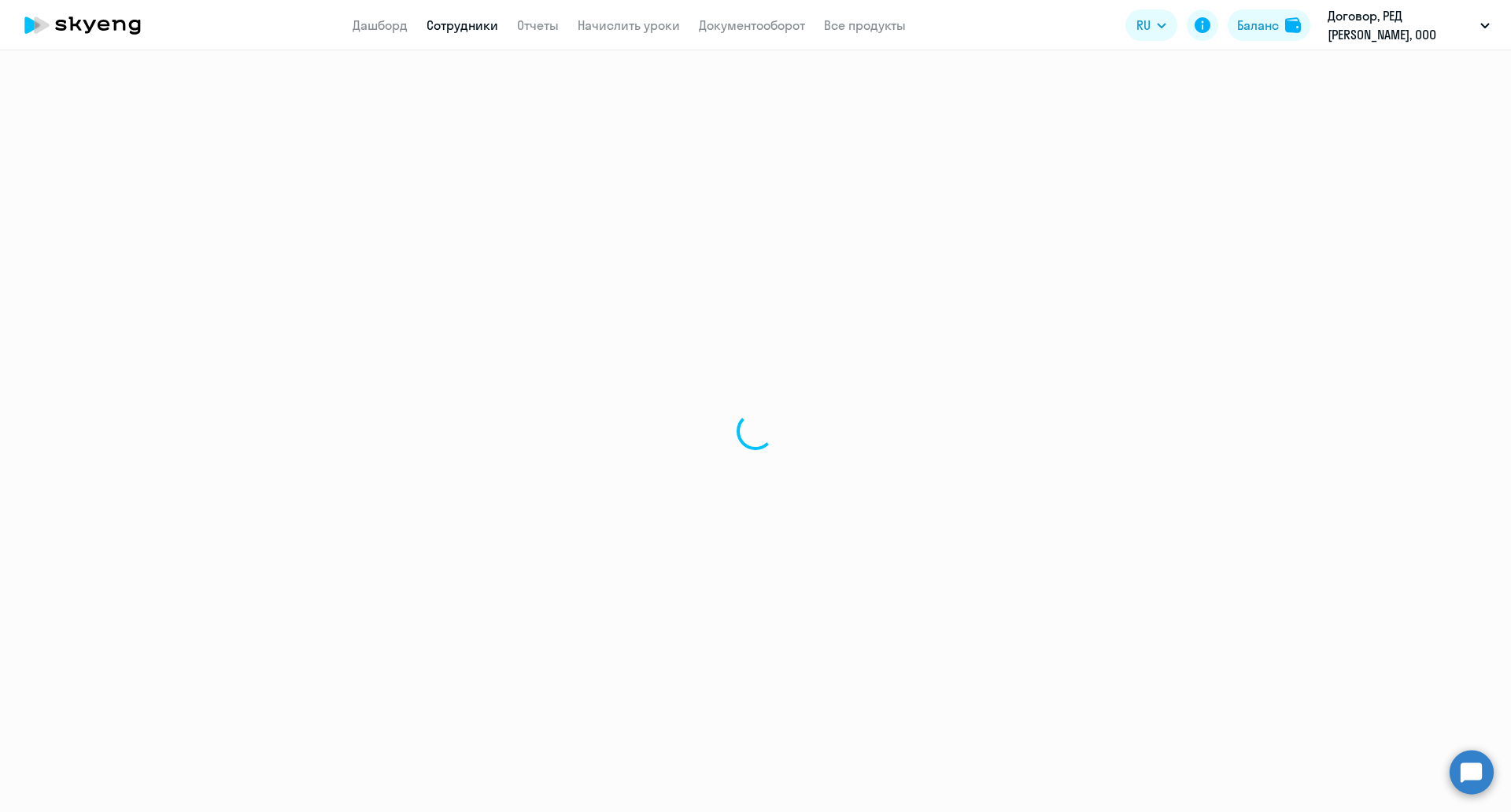
select select "30"
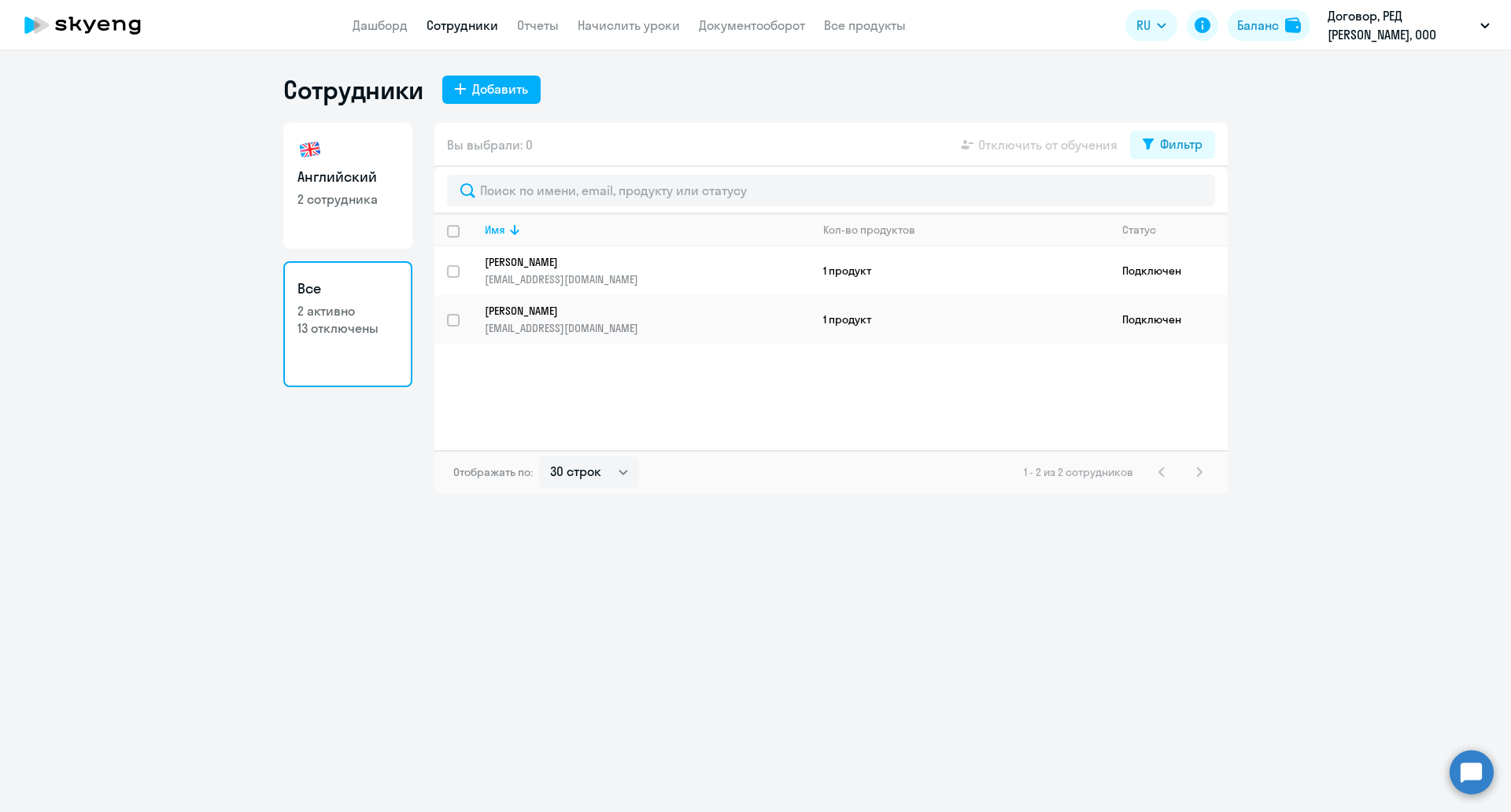
click at [392, 170] on h3 "Английский" at bounding box center [348, 177] width 101 height 20
select select "30"
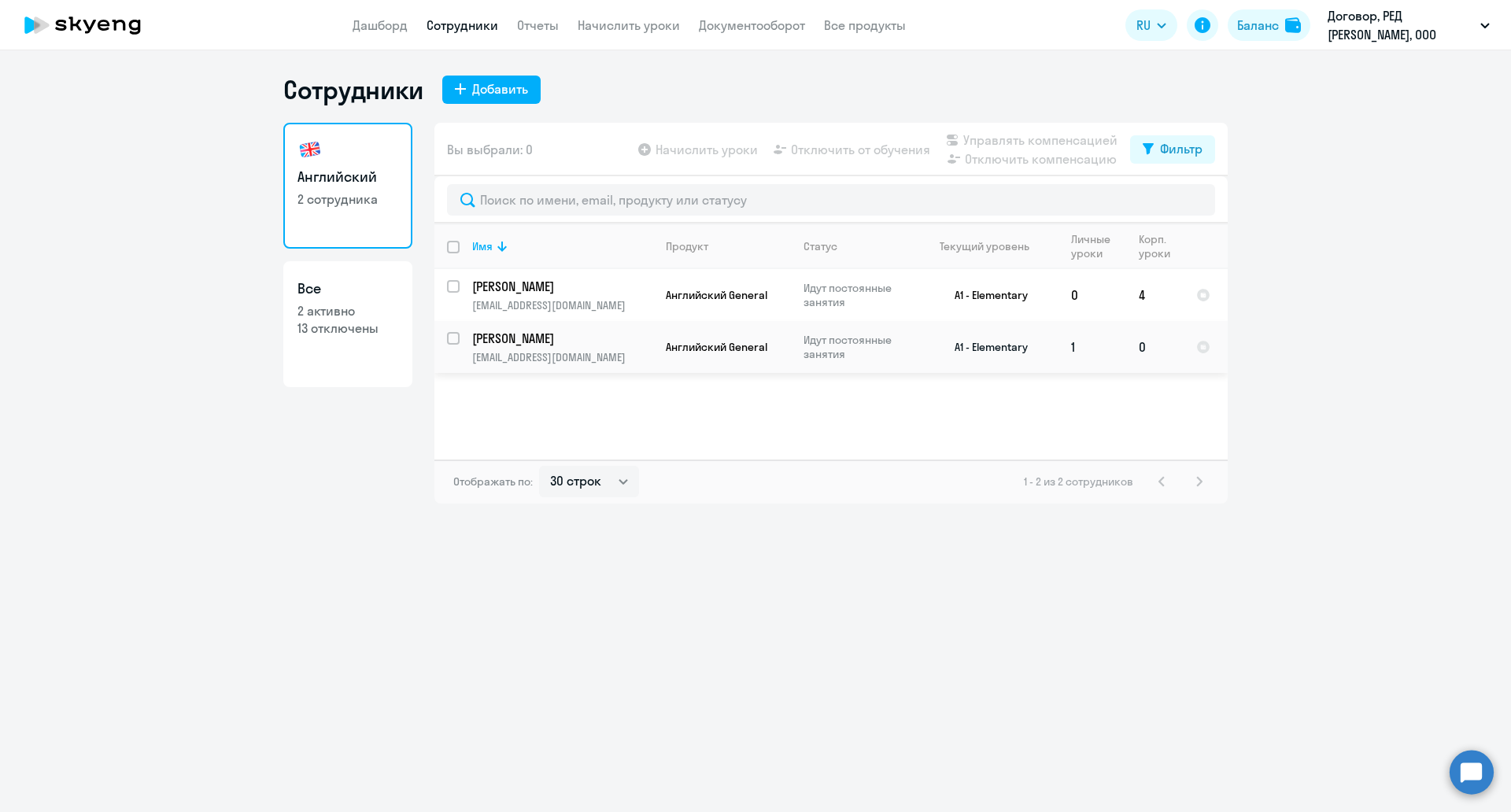
click at [455, 343] on input "select row 39996470" at bounding box center [463, 348] width 32 height 32
checkbox input "true"
click at [852, 155] on span "Отключить от обучения" at bounding box center [860, 150] width 140 height 19
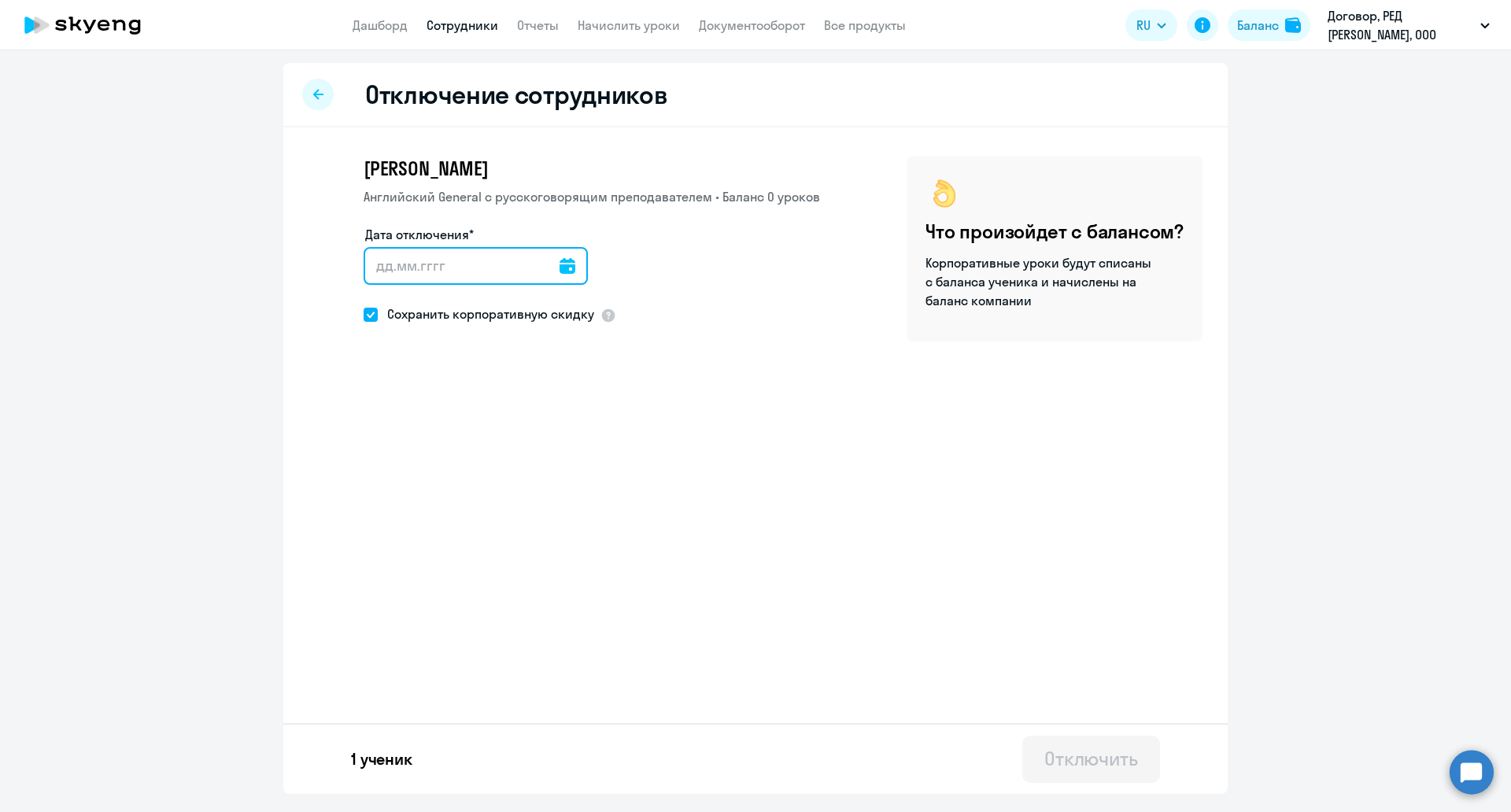
click at [471, 270] on input "Дата отключения*" at bounding box center [476, 266] width 224 height 38
type input "13.09.2025"
type input "13.9.2025"
type input "13.09.2025"
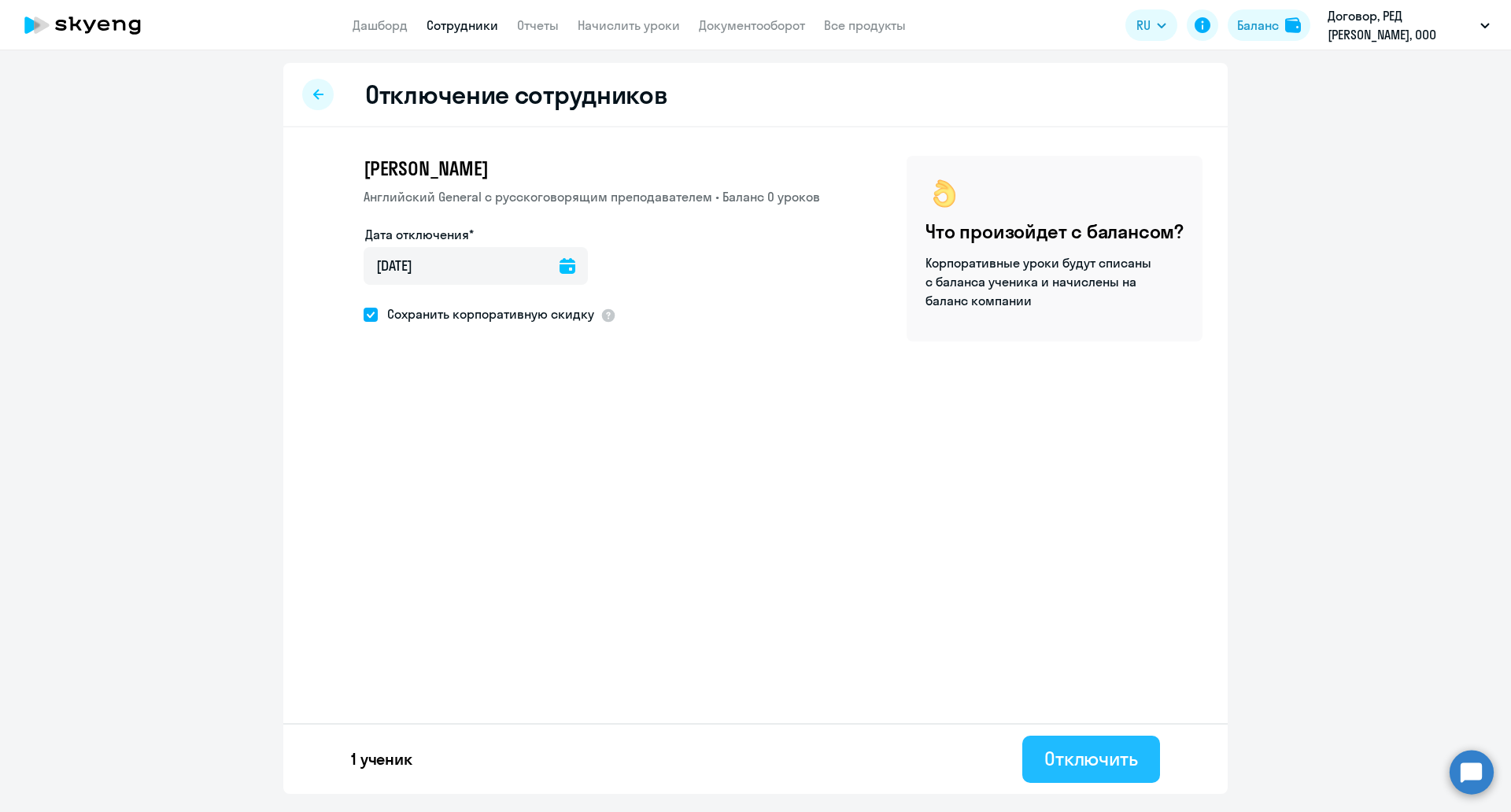
click at [1058, 750] on div "Отключить" at bounding box center [1091, 759] width 94 height 25
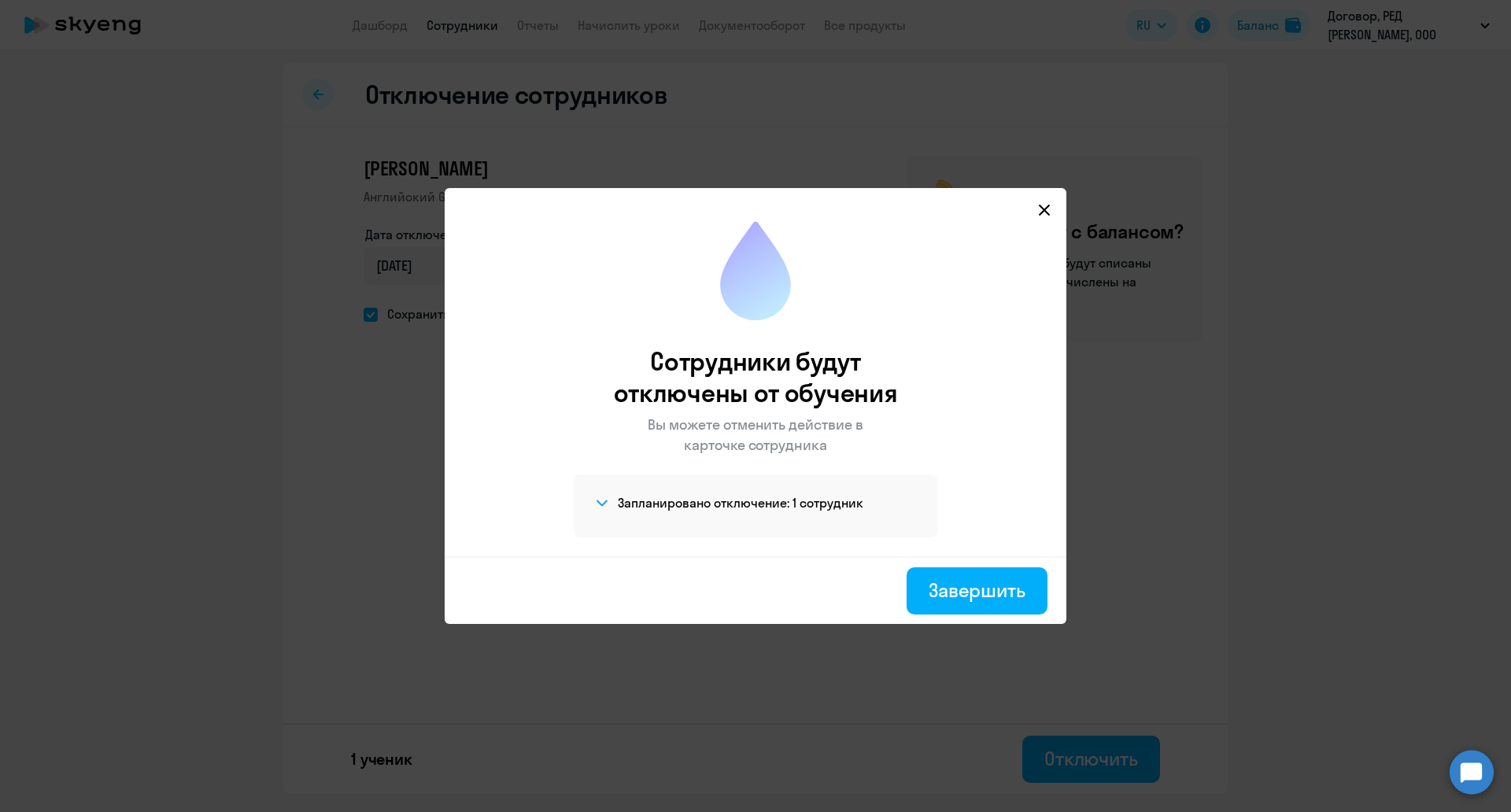
click at [975, 617] on div "Завершить" at bounding box center [756, 590] width 622 height 68
click at [974, 595] on div "Завершить" at bounding box center [977, 590] width 97 height 25
select select "30"
